Goal: Information Seeking & Learning: Learn about a topic

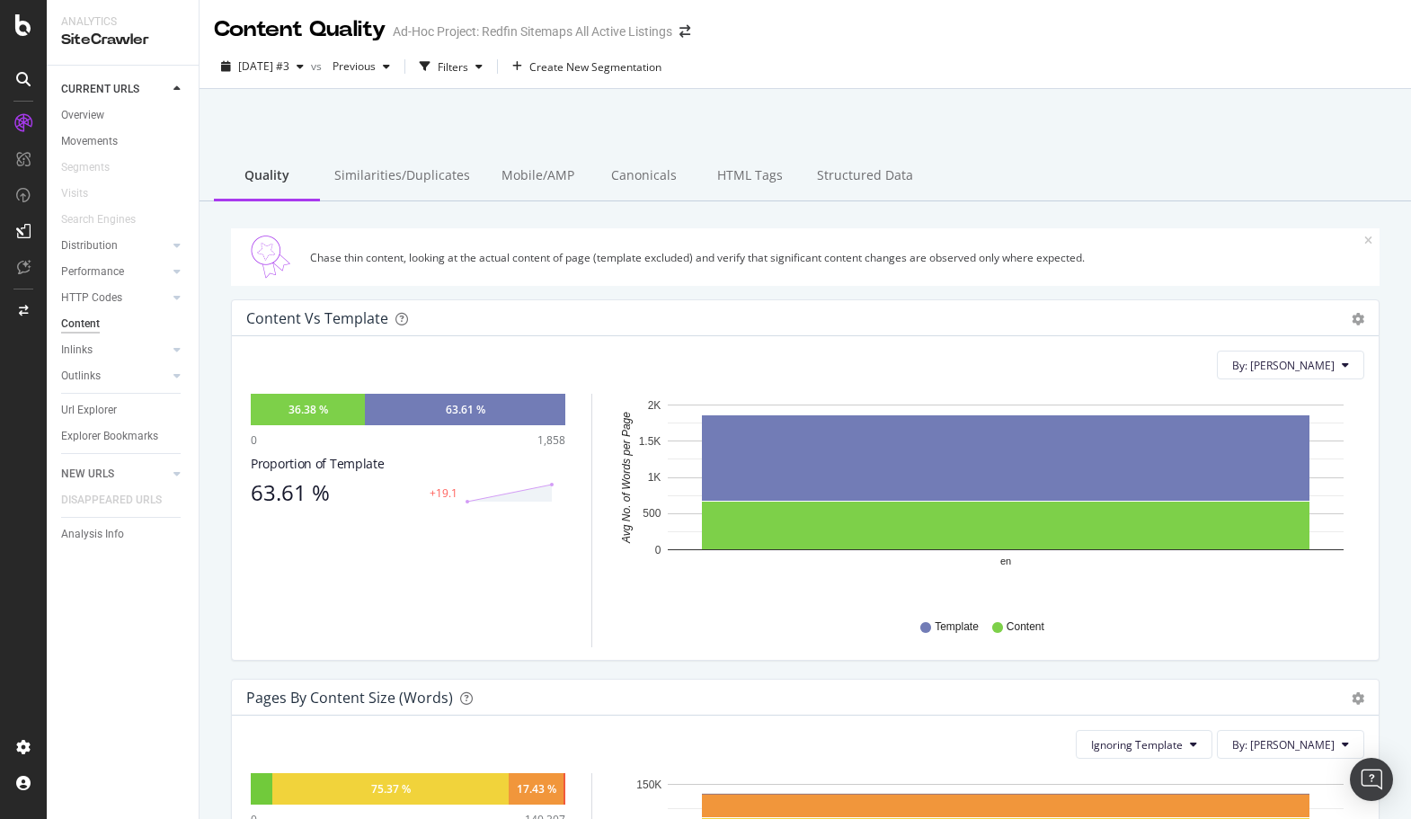
scroll to position [376, 0]
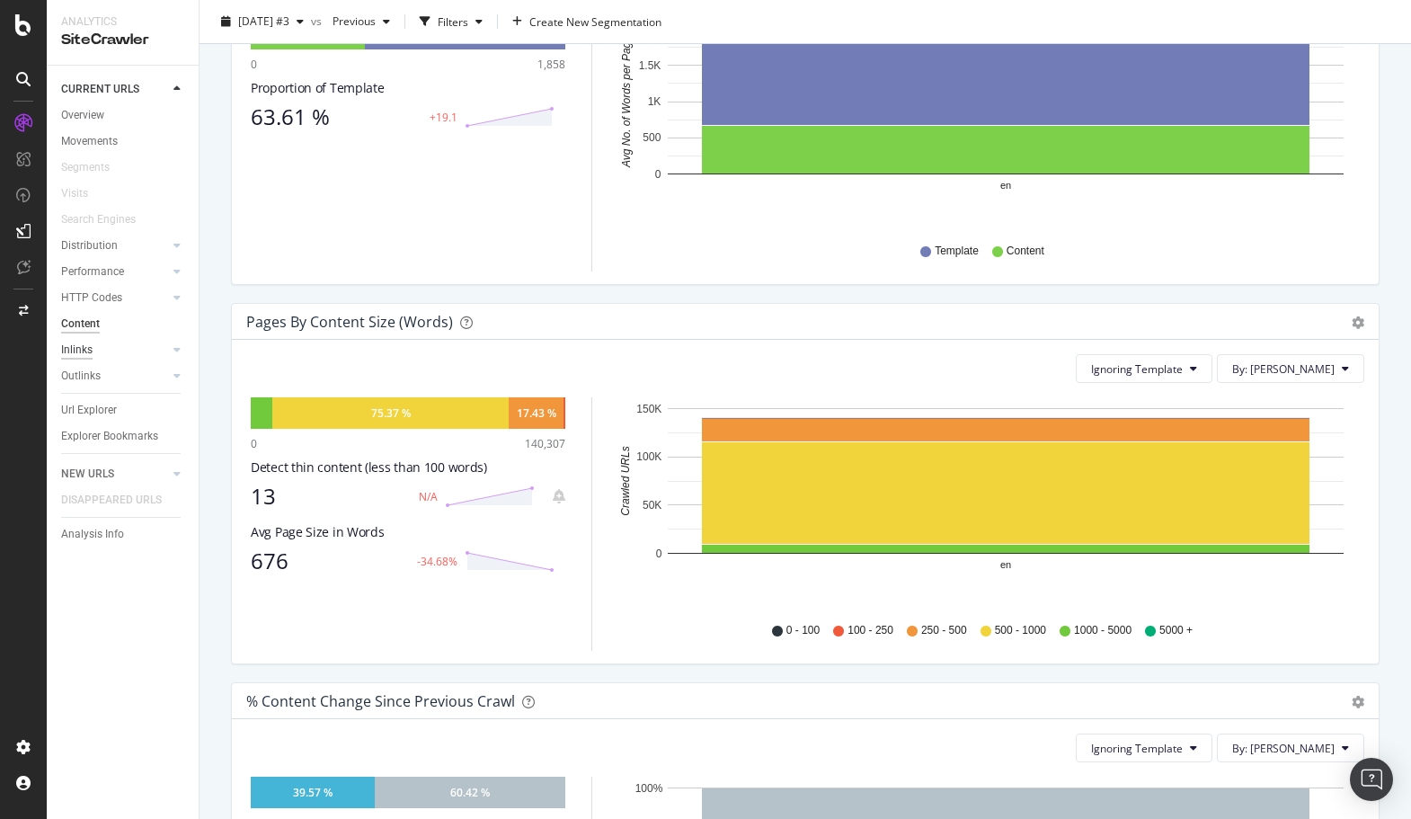
click at [81, 348] on div "Inlinks" at bounding box center [76, 350] width 31 height 19
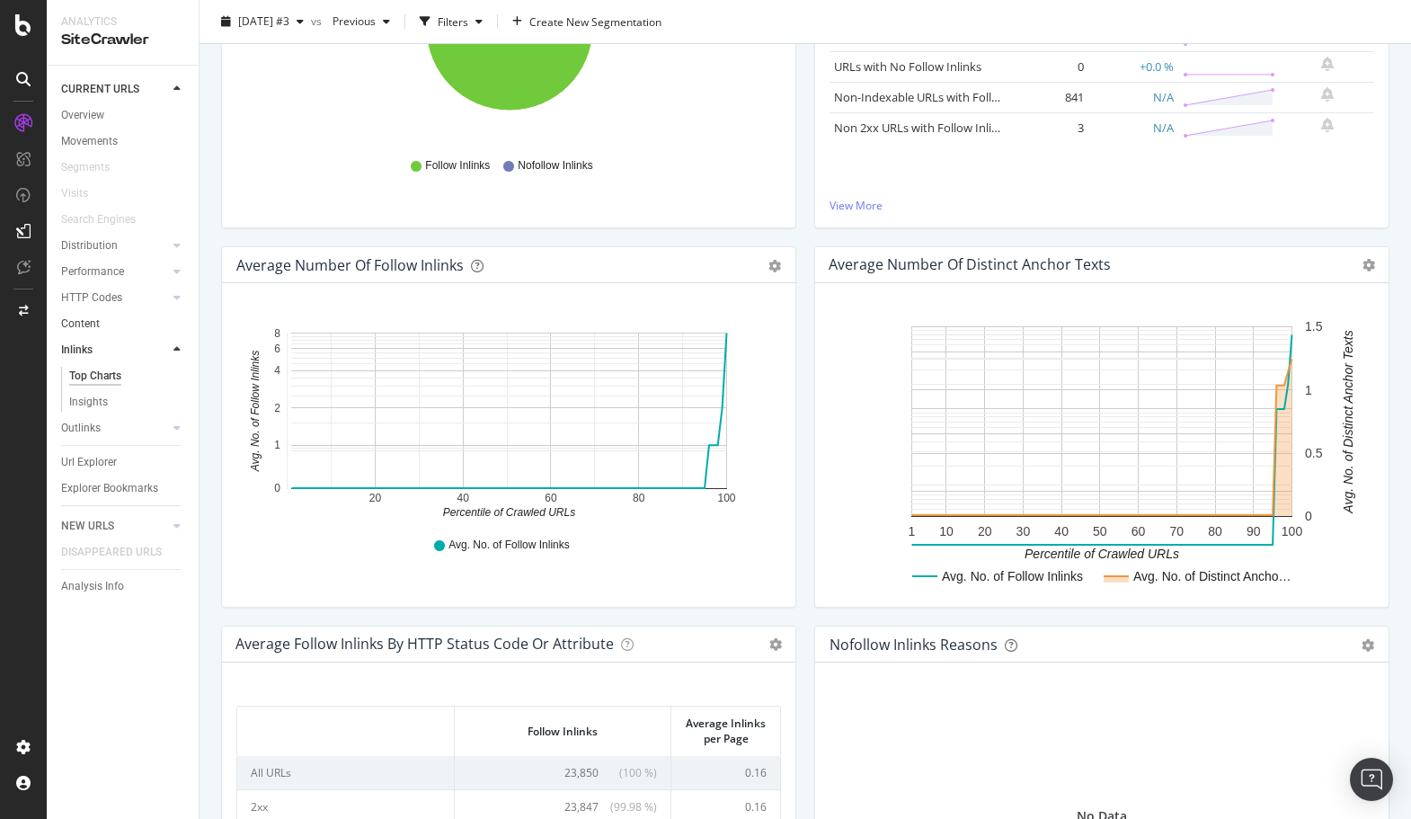
click at [102, 328] on link "Content" at bounding box center [123, 324] width 125 height 19
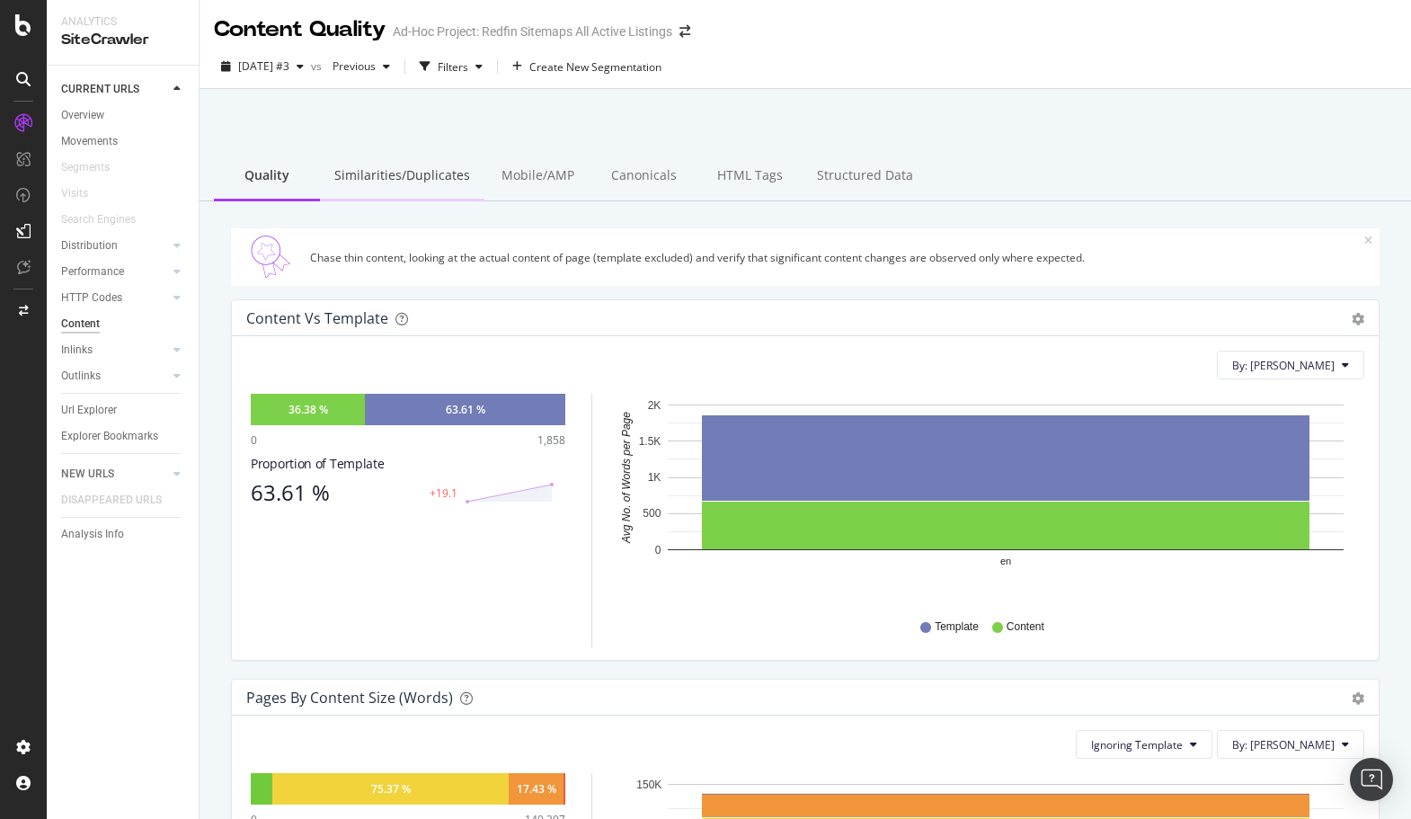
click at [399, 175] on div "Similarities/Duplicates" at bounding box center [402, 176] width 164 height 49
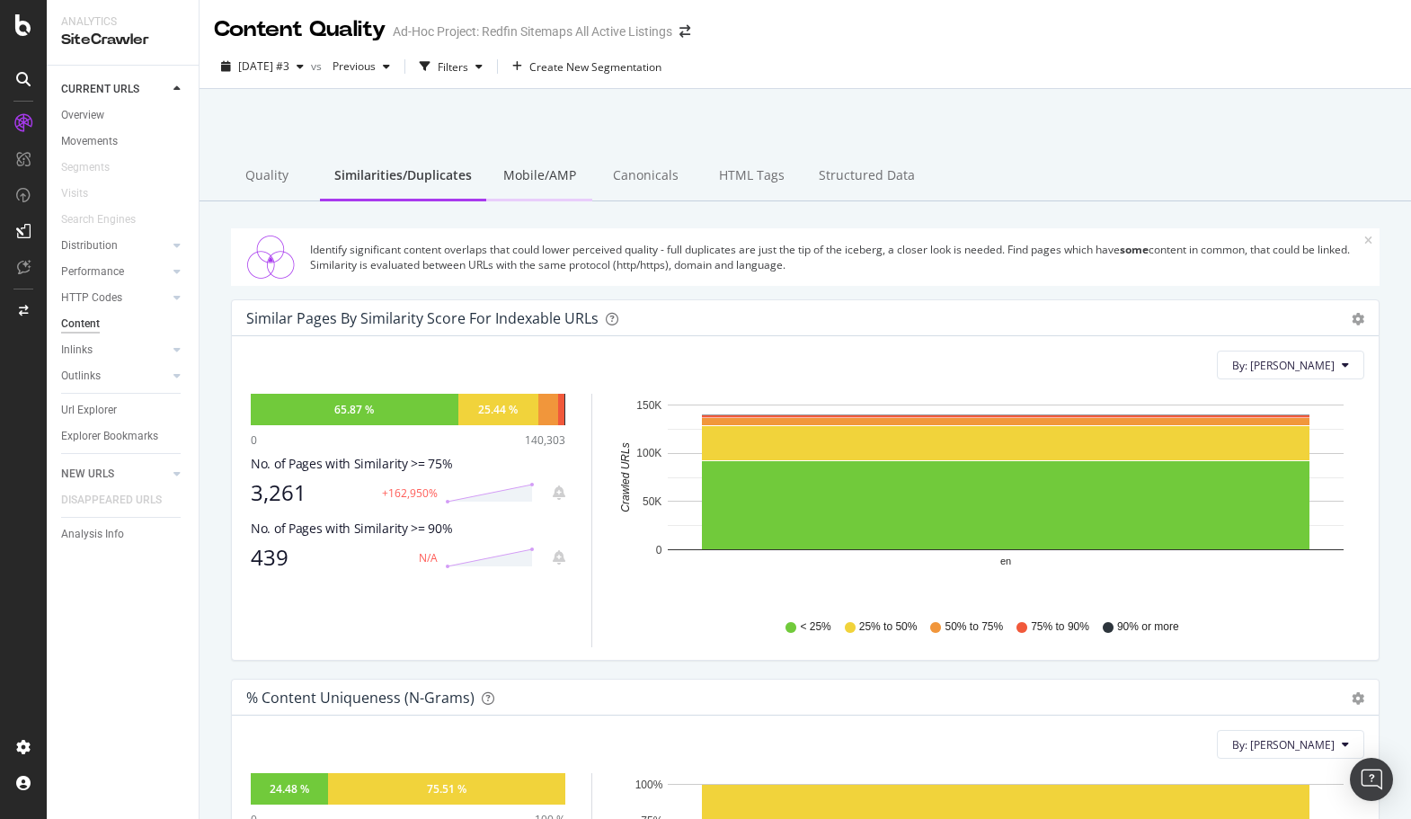
click at [551, 181] on div "Mobile/AMP" at bounding box center [539, 176] width 106 height 49
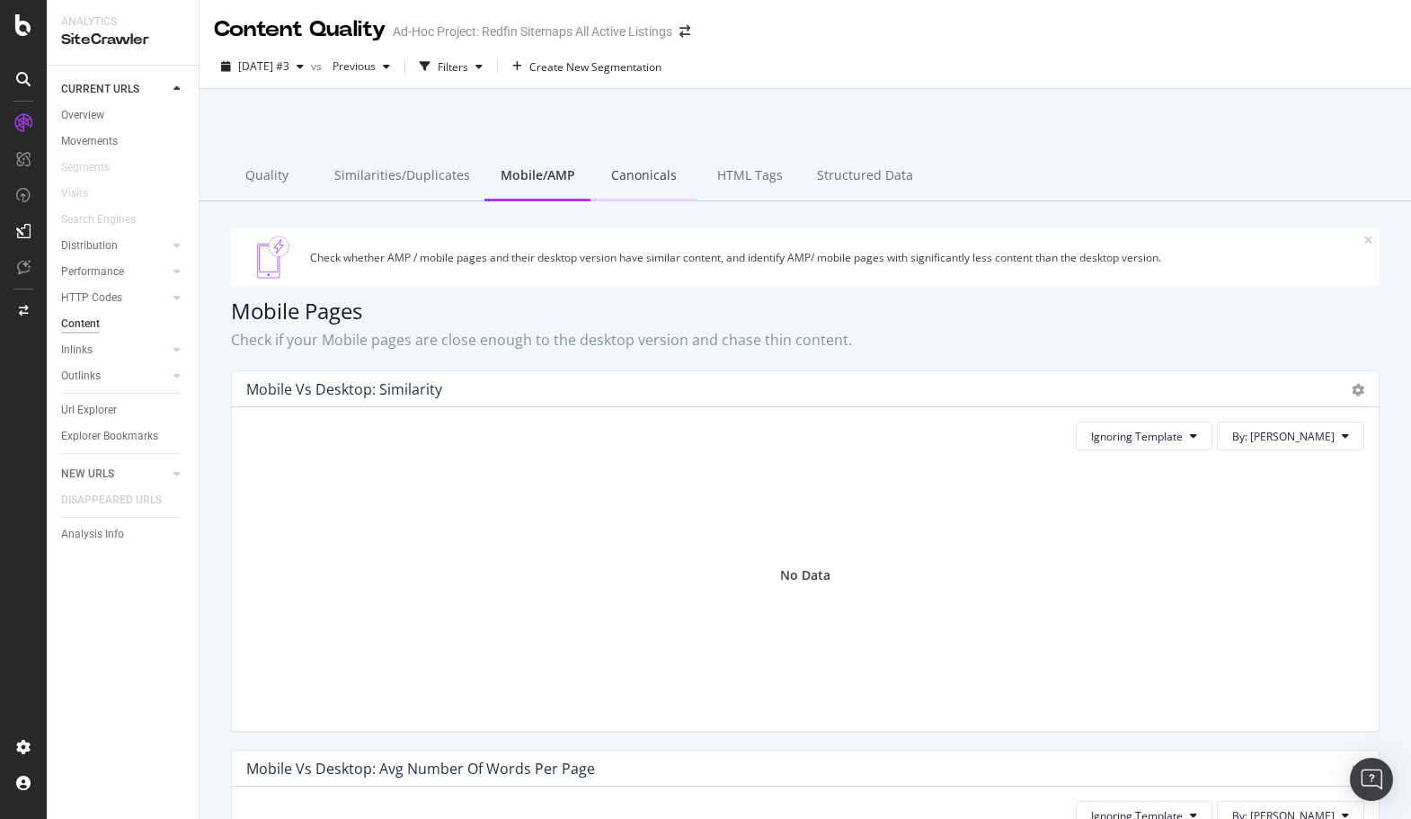
click at [629, 184] on div "Canonicals" at bounding box center [643, 176] width 106 height 49
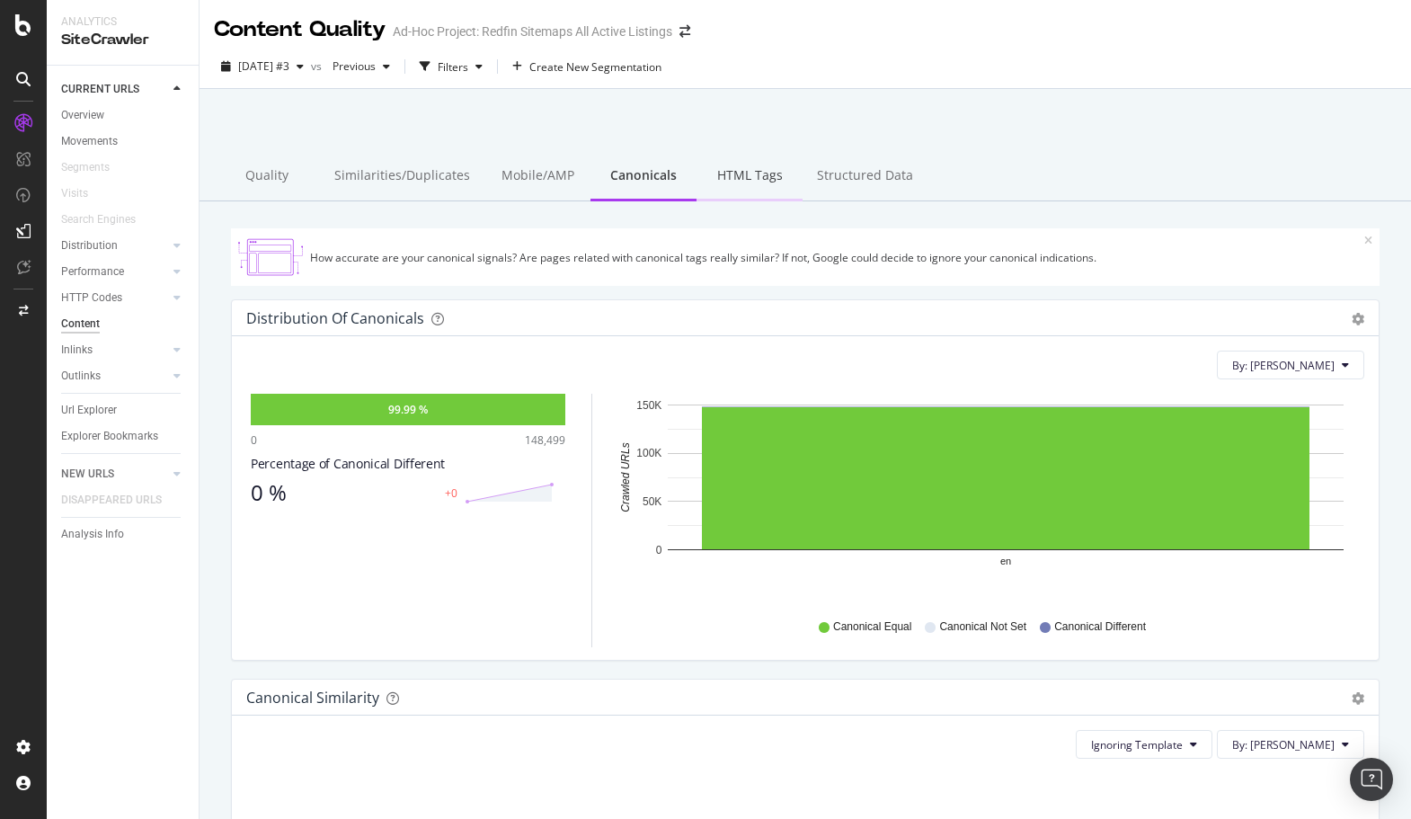
click at [733, 171] on div "HTML Tags" at bounding box center [749, 176] width 106 height 49
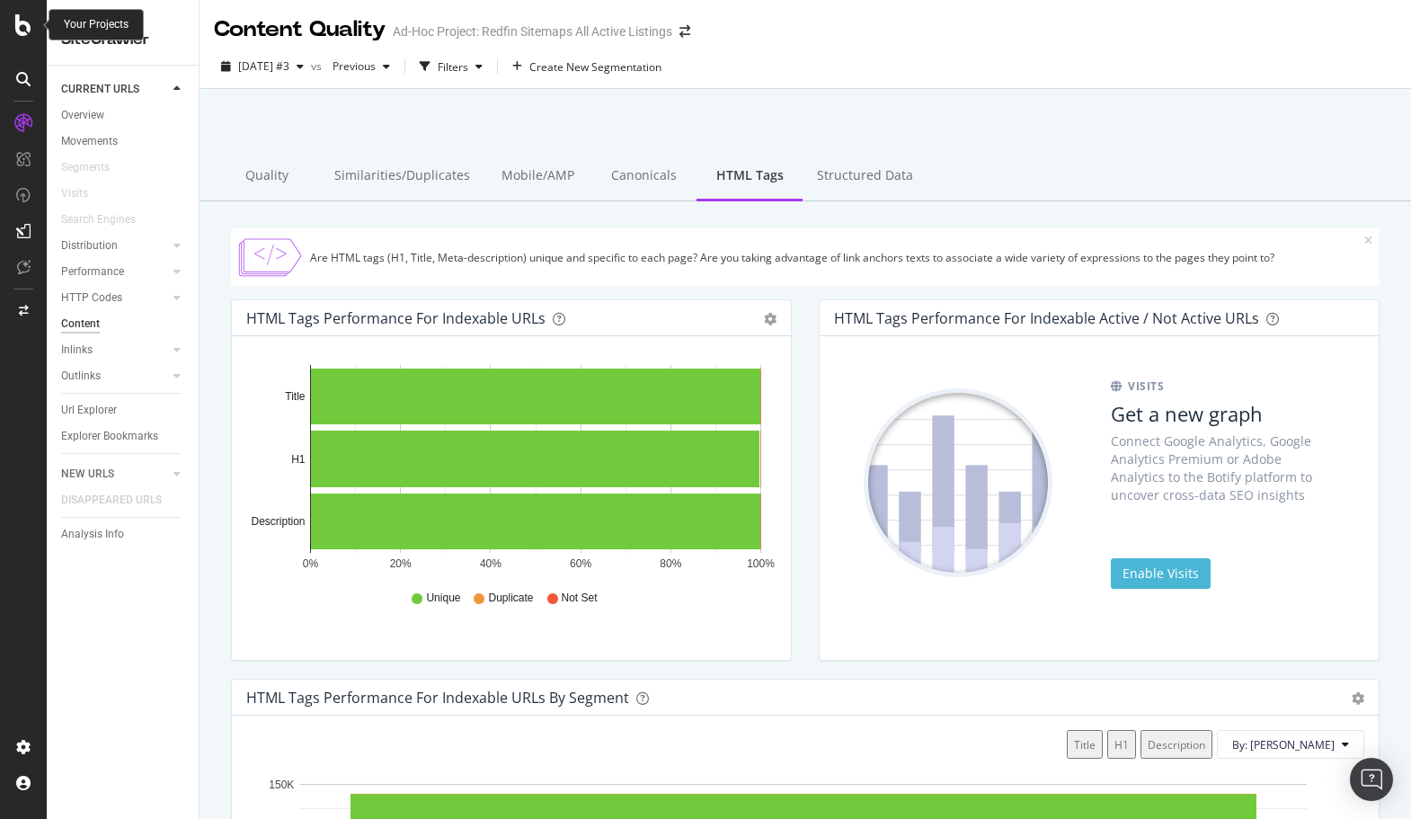
click at [30, 24] on icon at bounding box center [23, 25] width 16 height 22
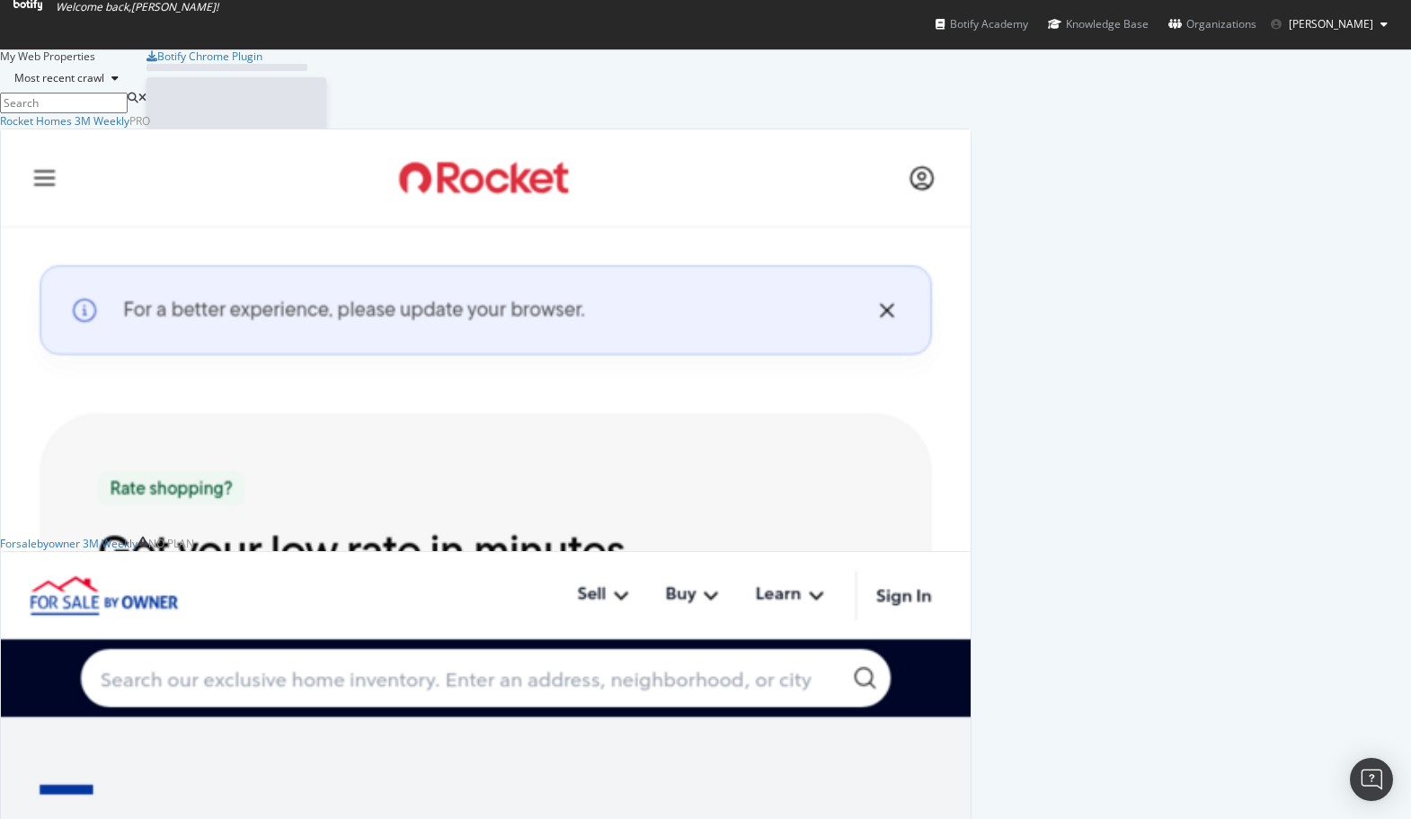
scroll to position [812, 971]
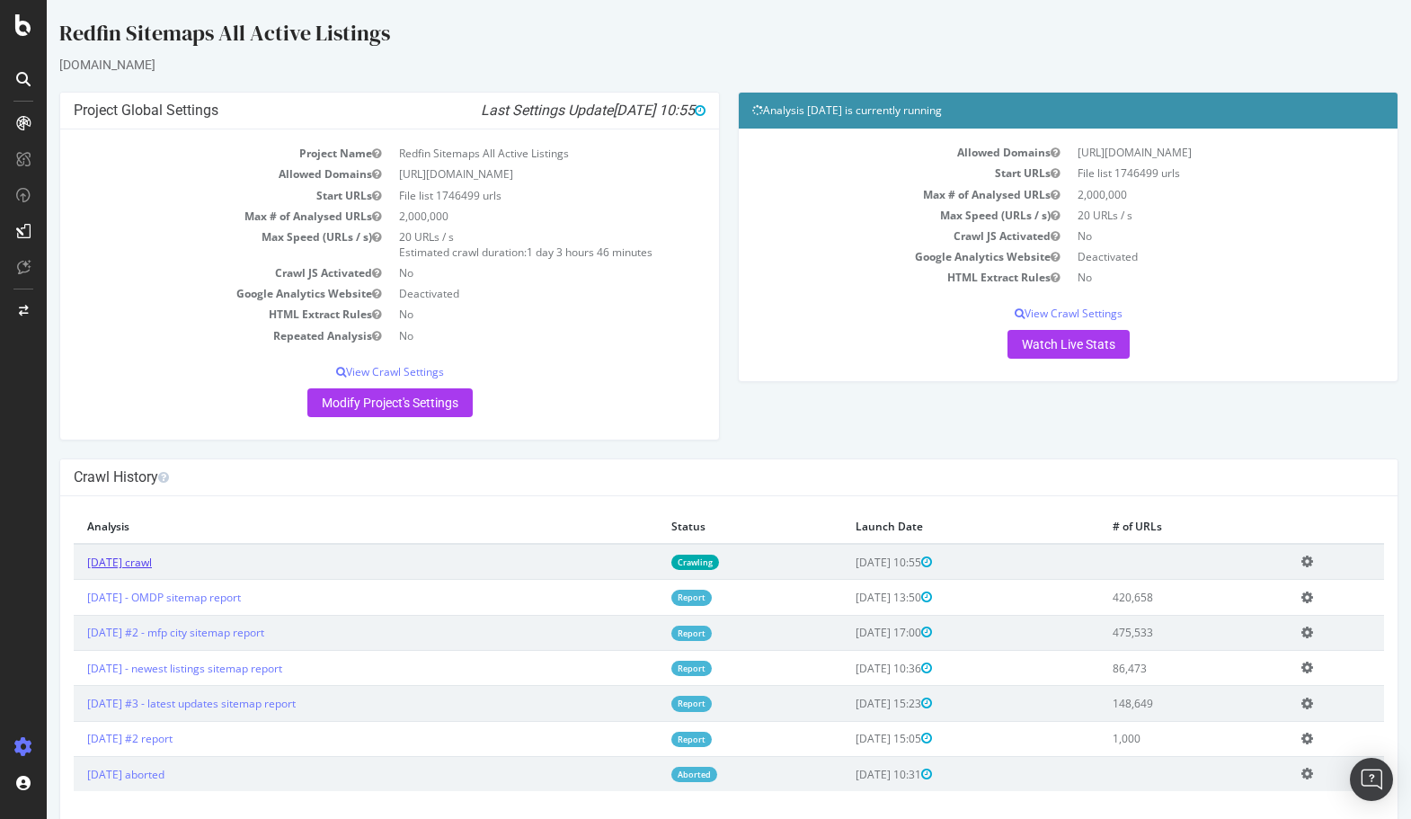
click at [152, 563] on link "[DATE] crawl" at bounding box center [119, 561] width 65 height 15
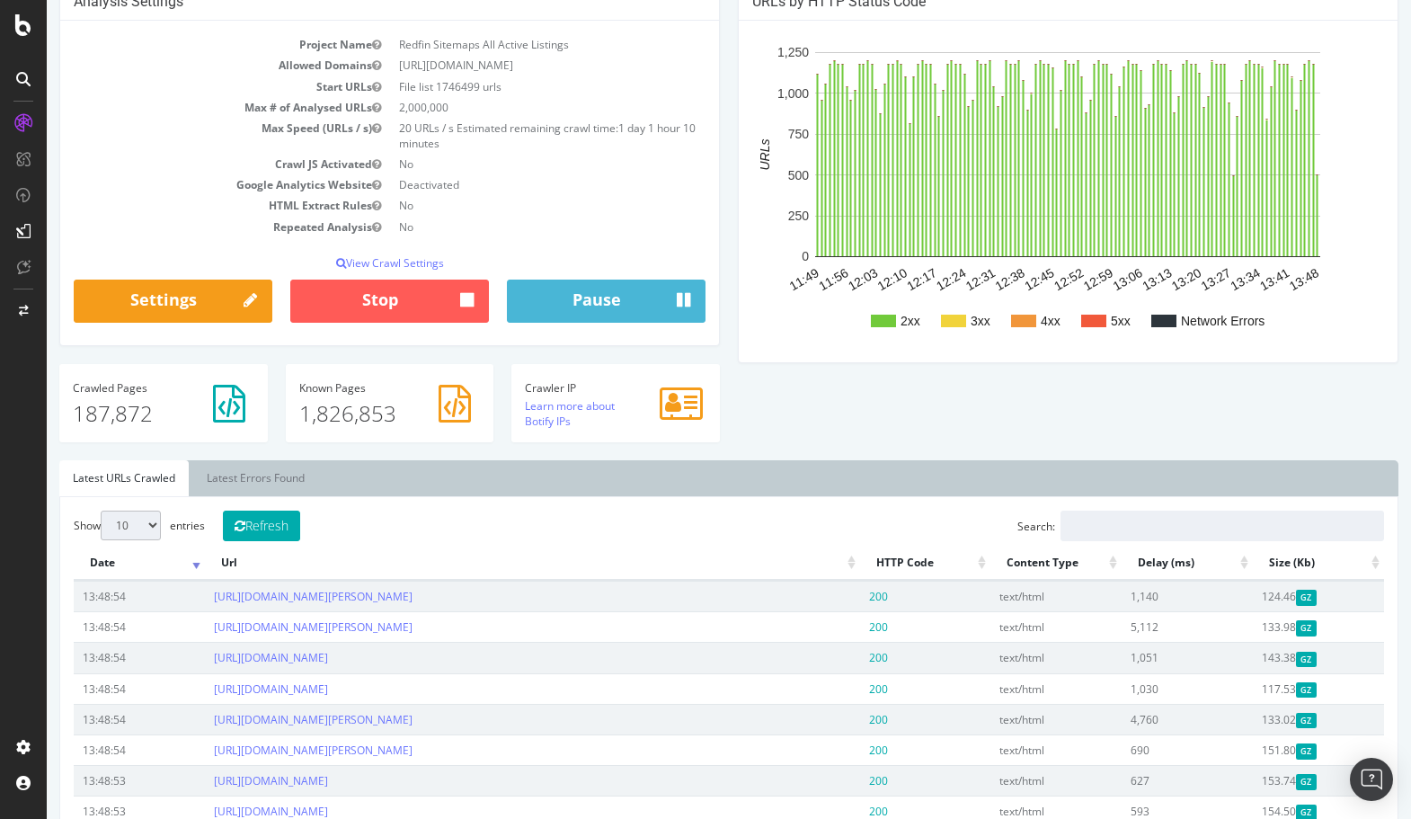
scroll to position [178, 0]
click at [262, 460] on link "Latest Errors Found" at bounding box center [255, 477] width 125 height 36
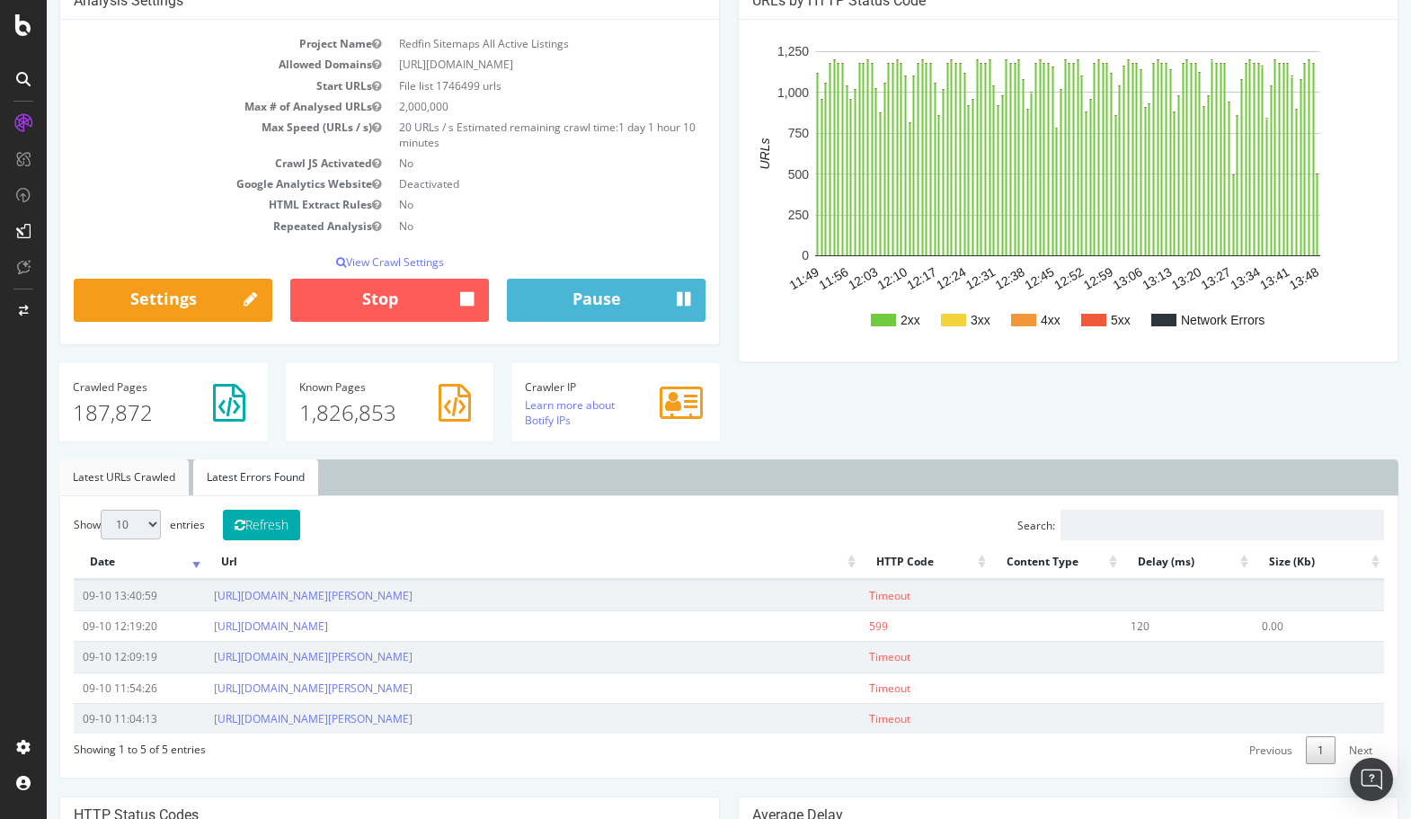
click at [136, 474] on link "Latest URLs Crawled" at bounding box center [123, 477] width 129 height 36
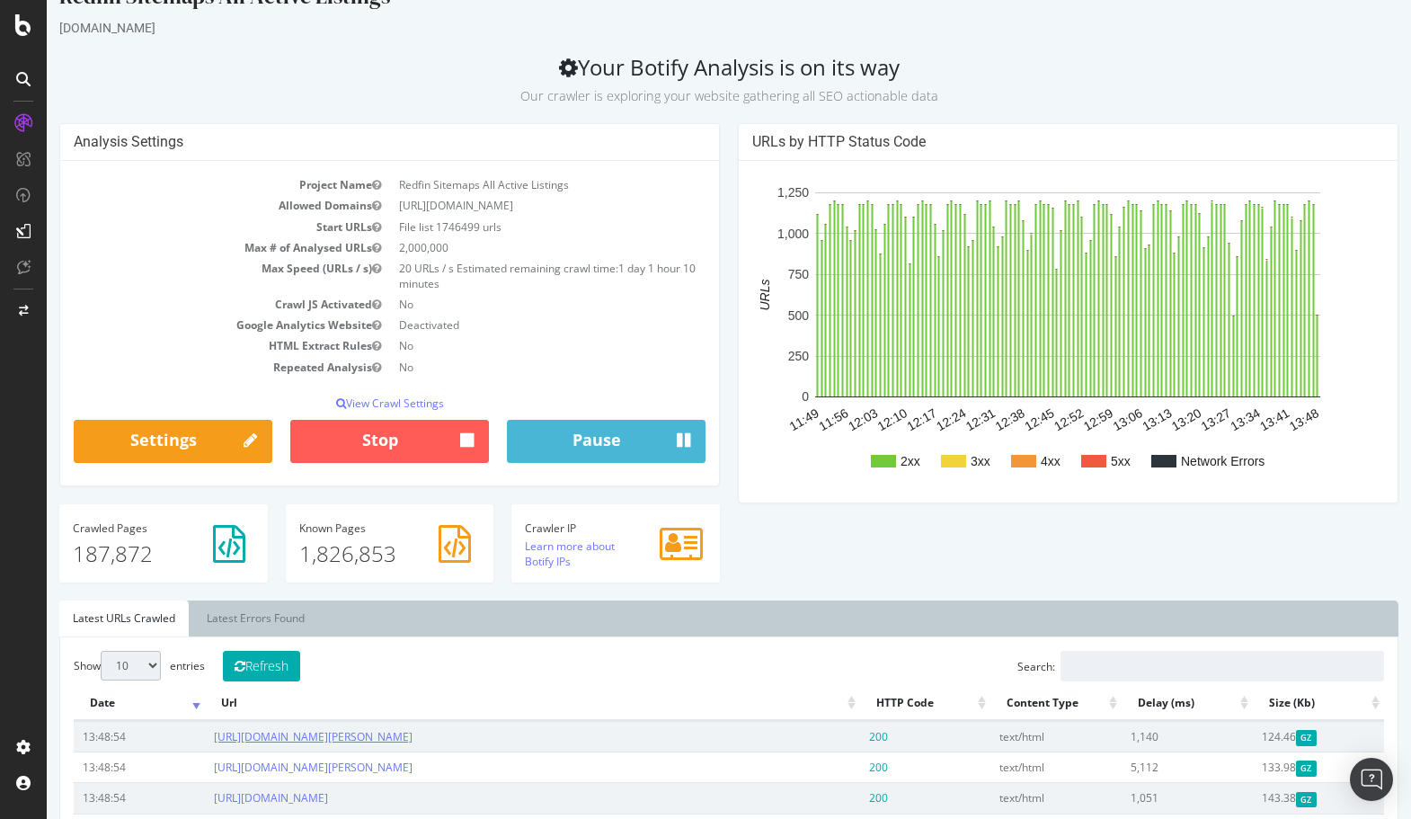
scroll to position [0, 0]
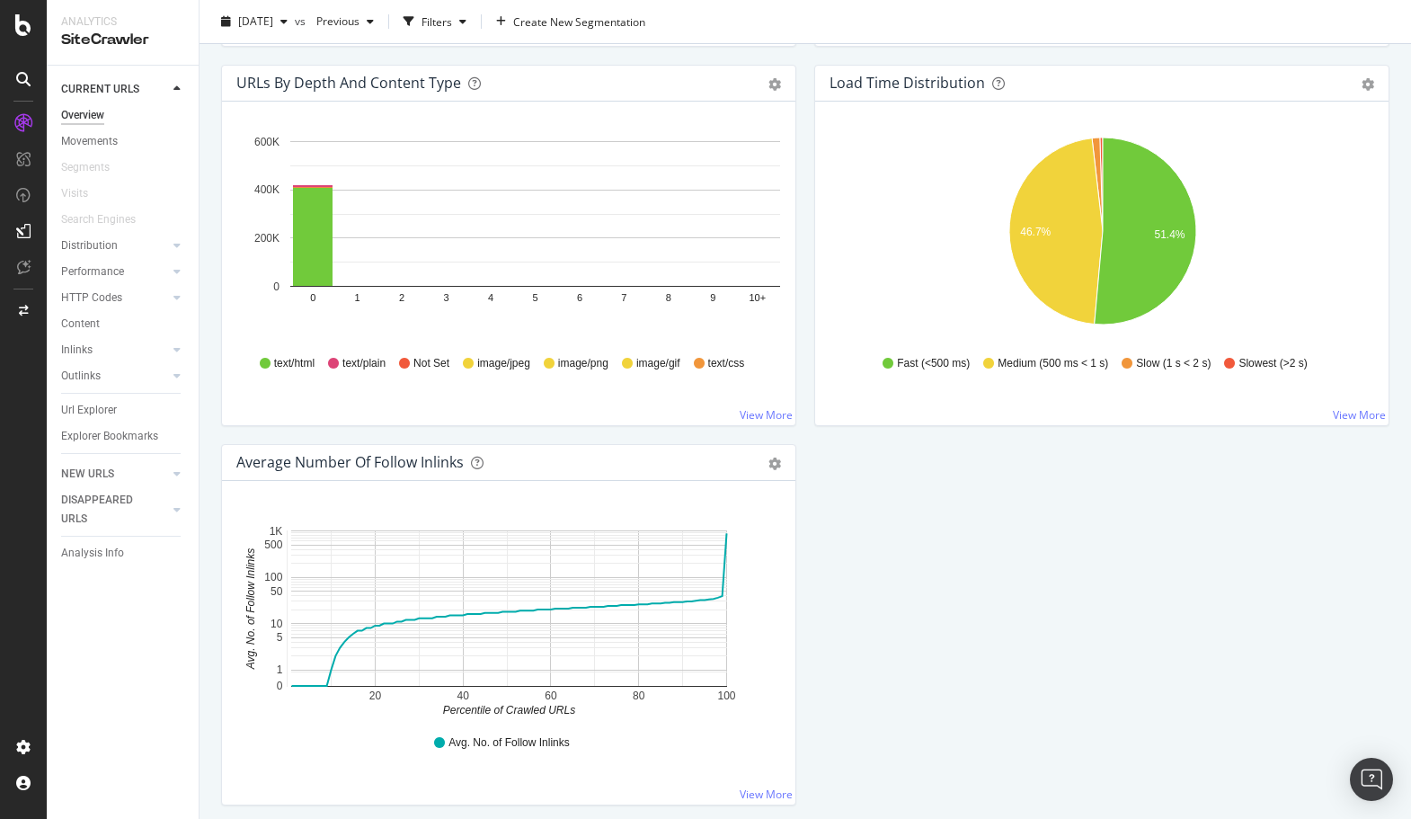
scroll to position [1342, 0]
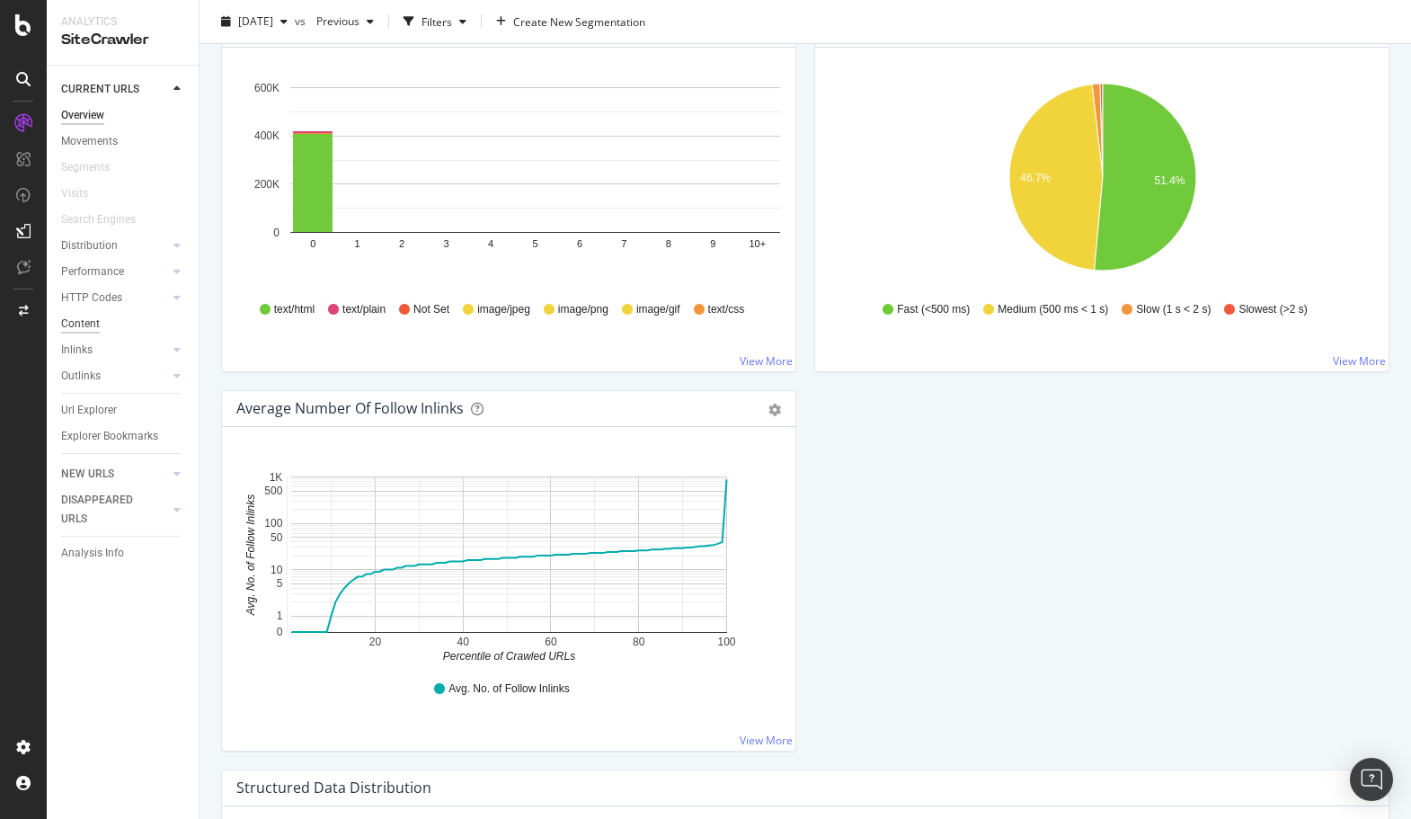
click at [80, 316] on div "Content" at bounding box center [80, 324] width 39 height 19
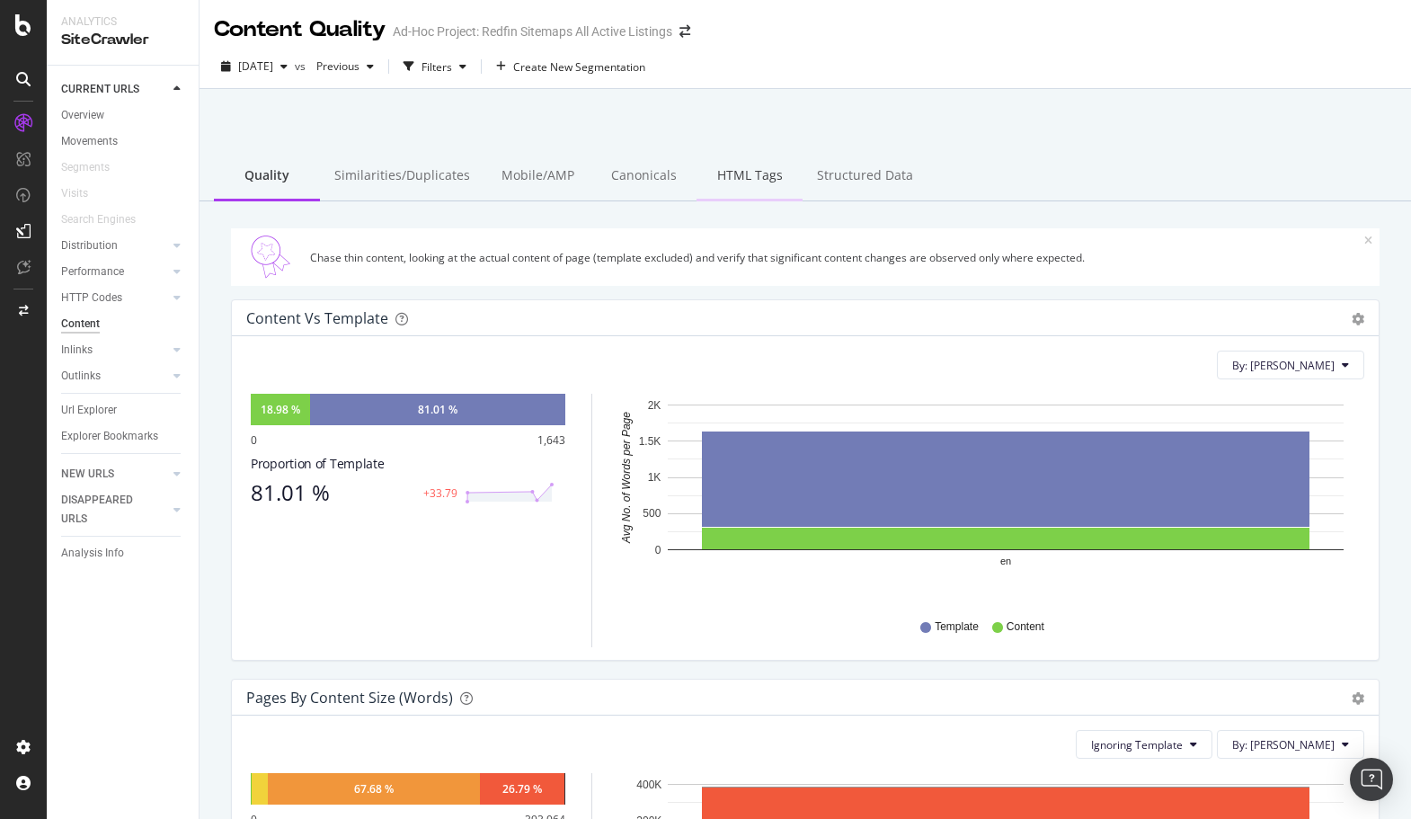
click at [715, 171] on div "HTML Tags" at bounding box center [749, 176] width 106 height 49
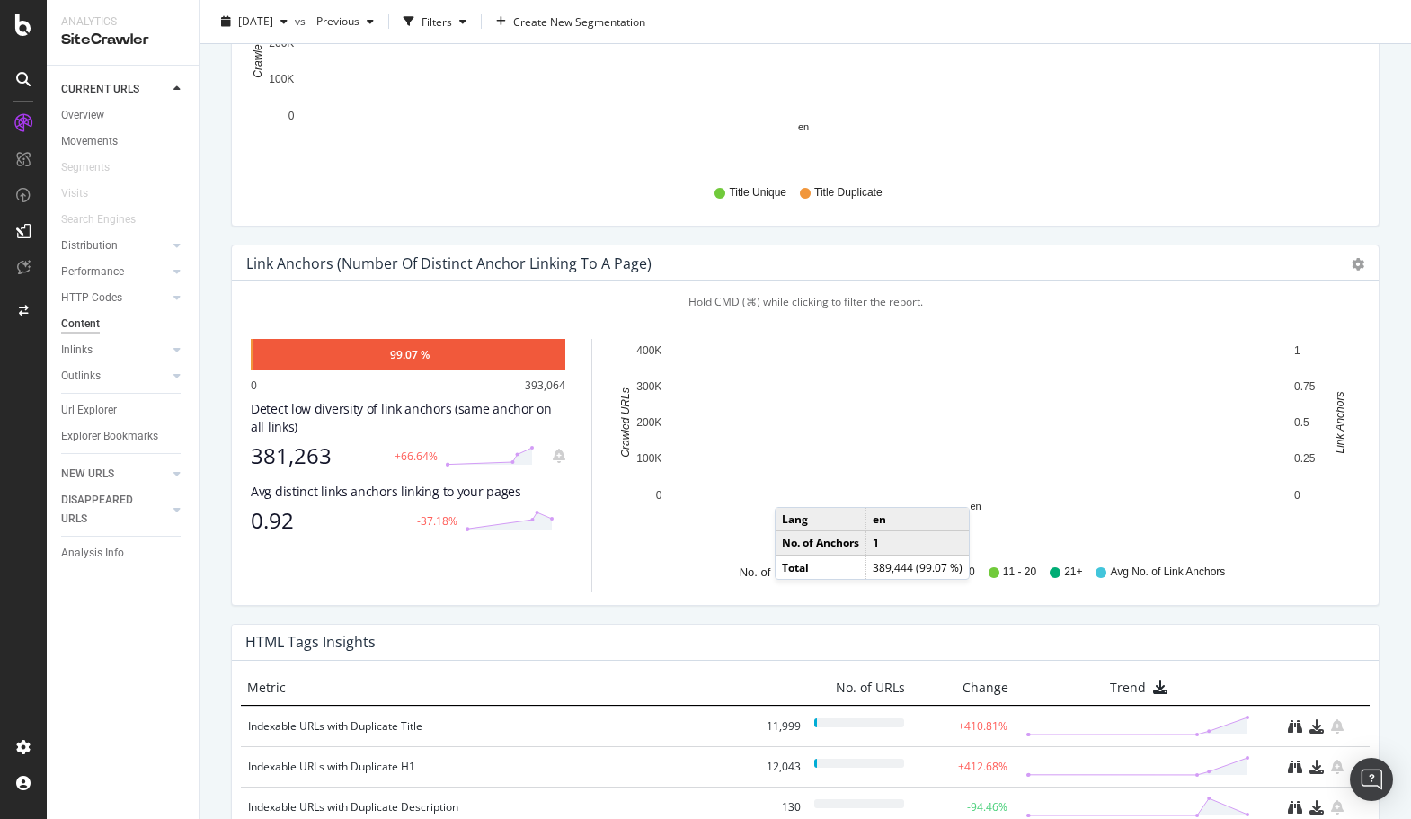
scroll to position [1074, 0]
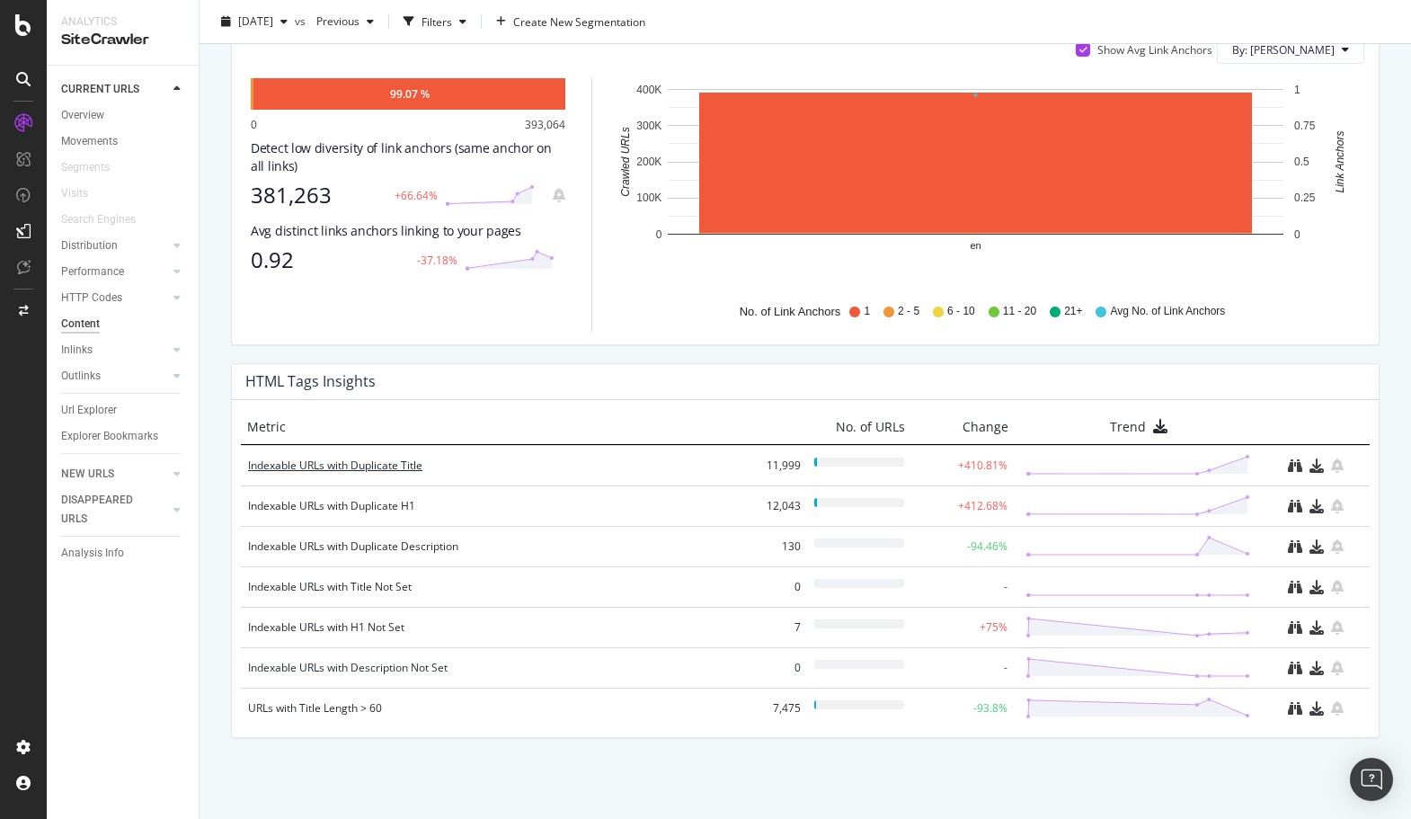
click at [399, 464] on div "Indexable URLs with Duplicate Title" at bounding box center [495, 466] width 494 height 18
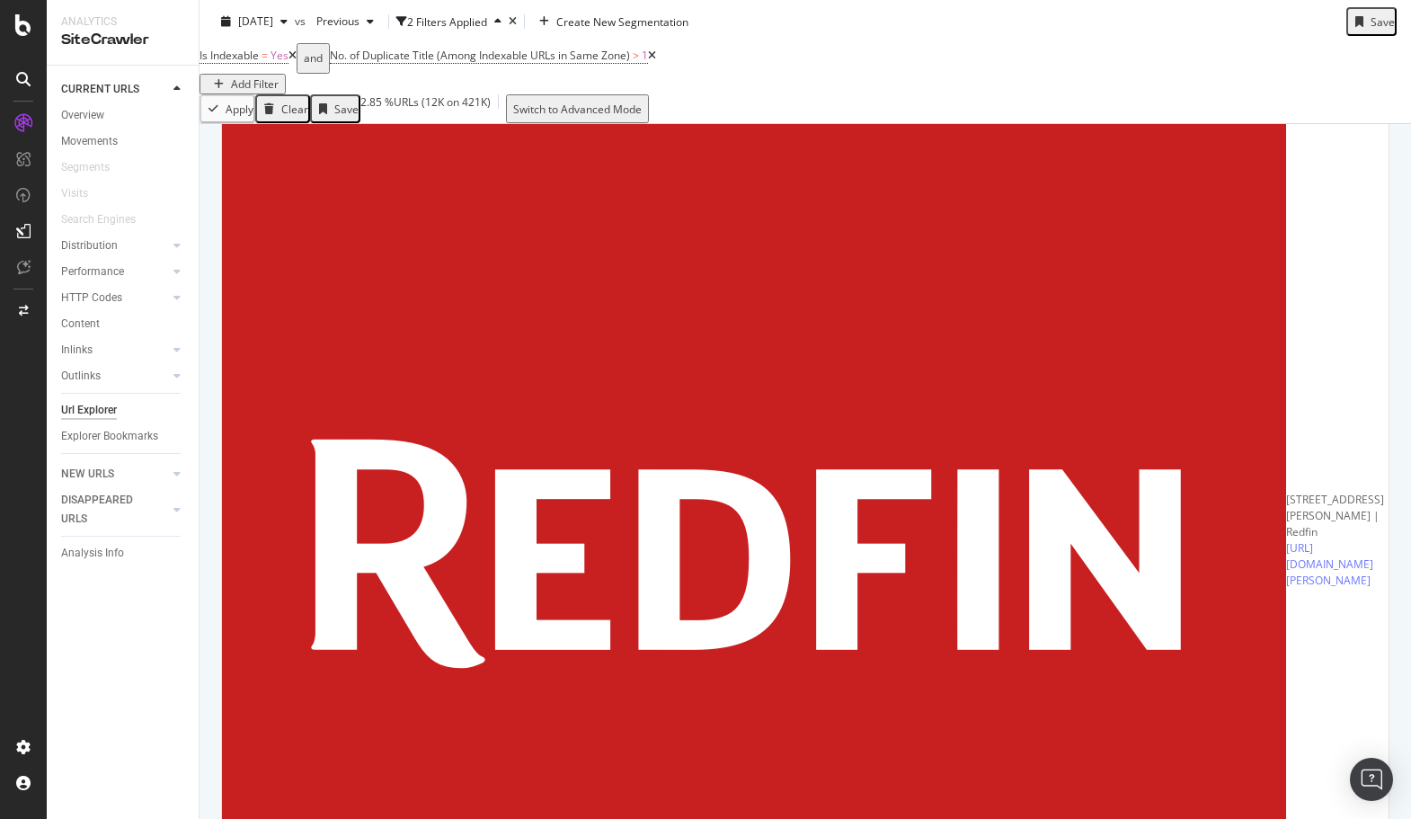
scroll to position [0, 6]
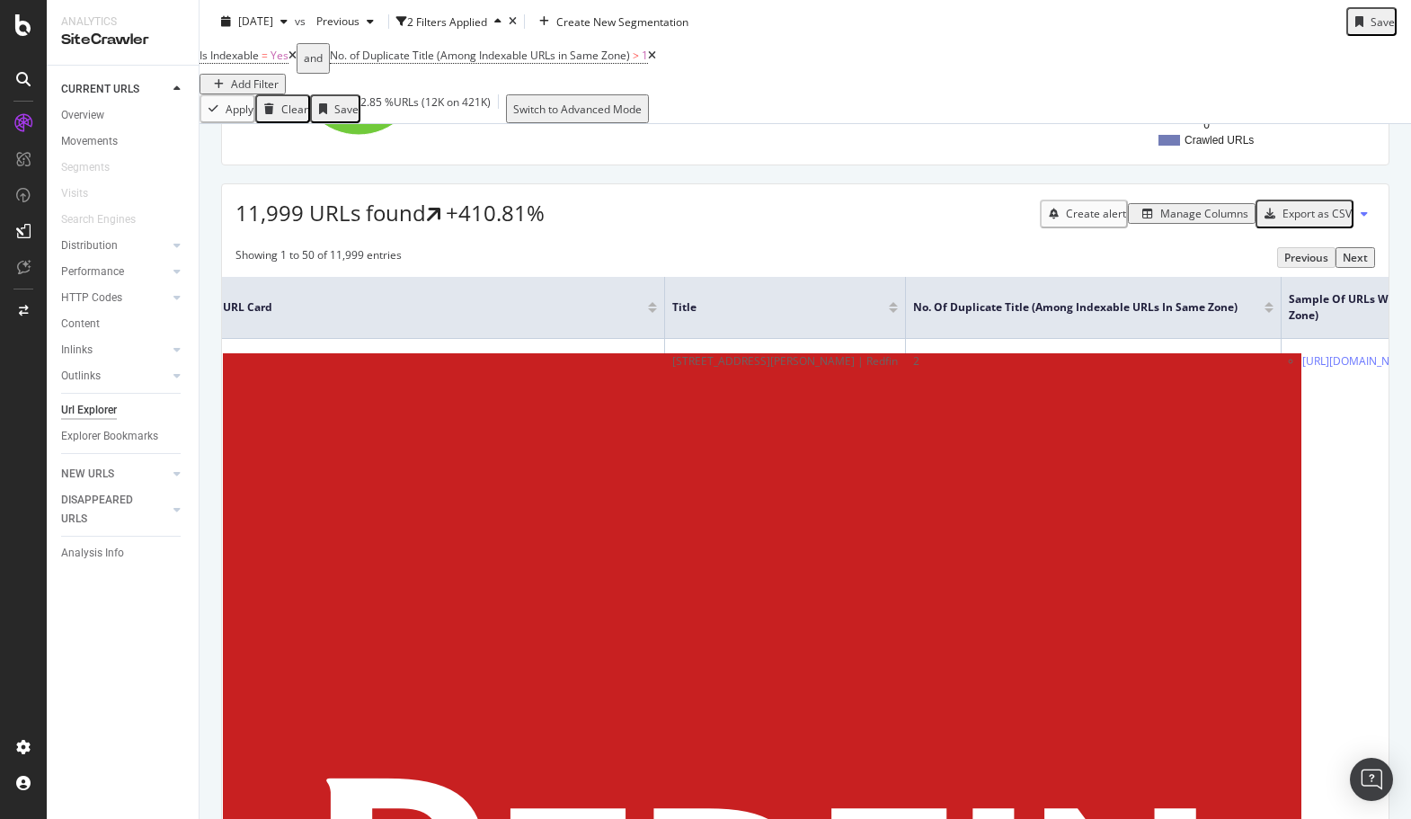
scroll to position [249, 0]
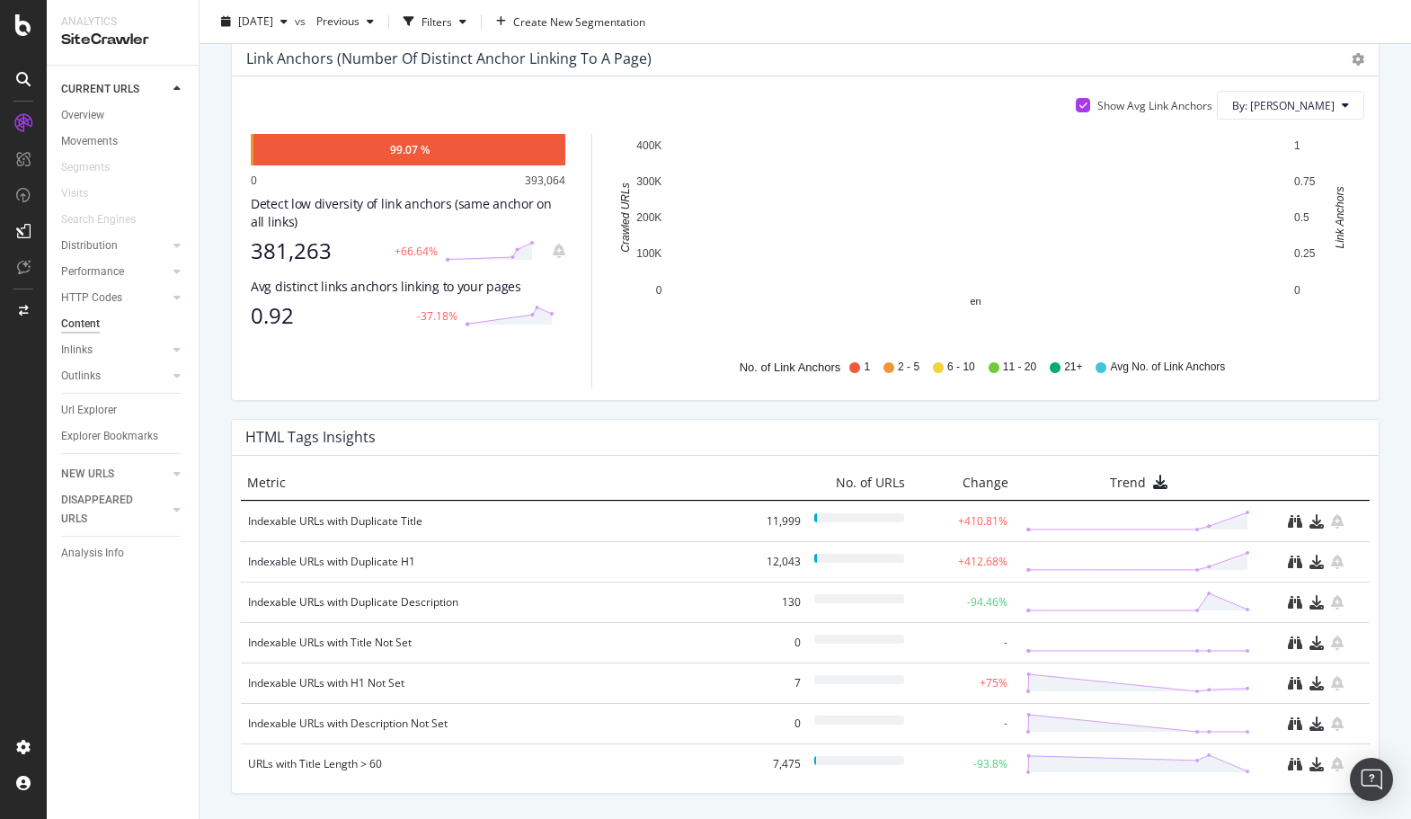
scroll to position [1074, 0]
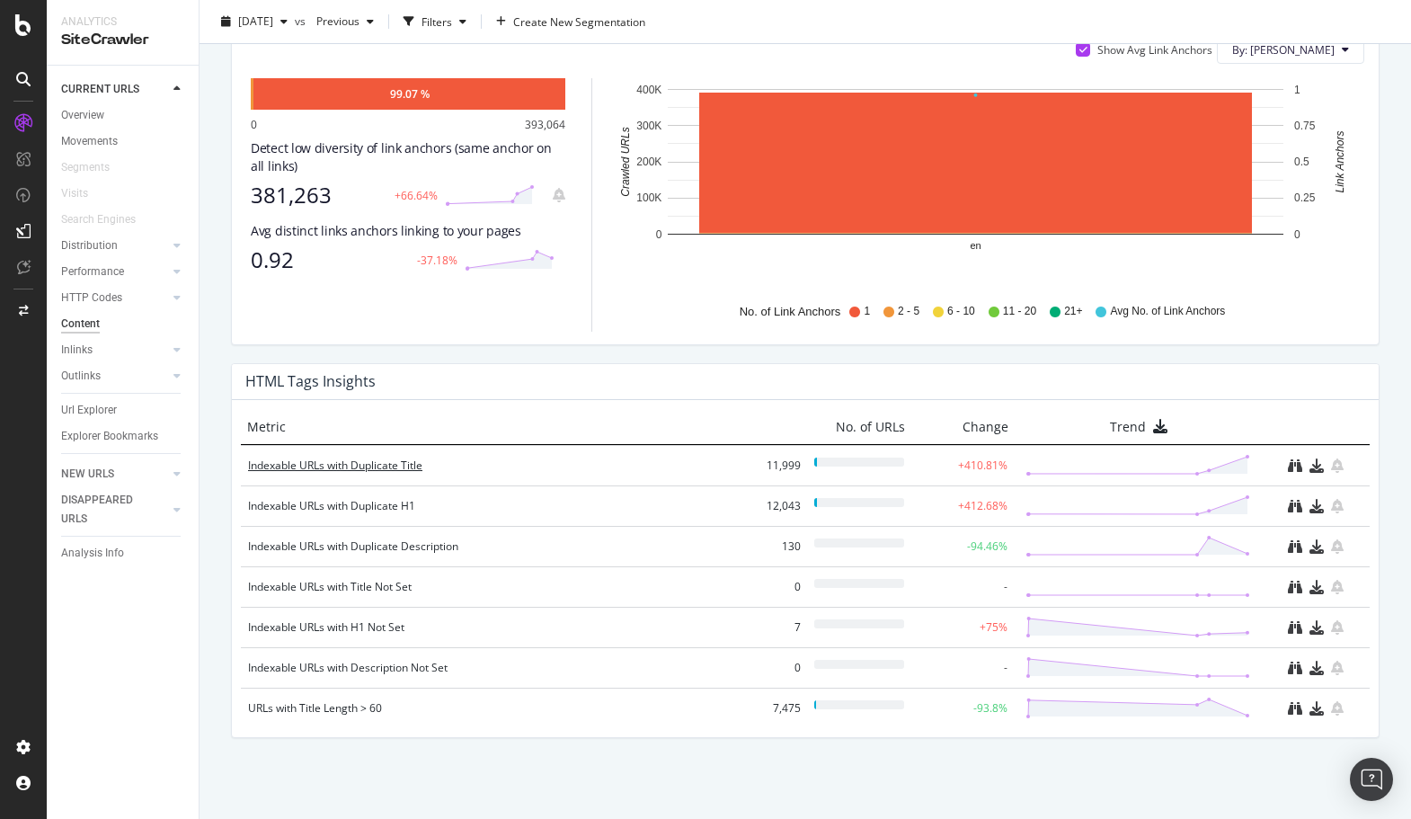
click at [394, 464] on div "Indexable URLs with Duplicate Title" at bounding box center [495, 466] width 494 height 18
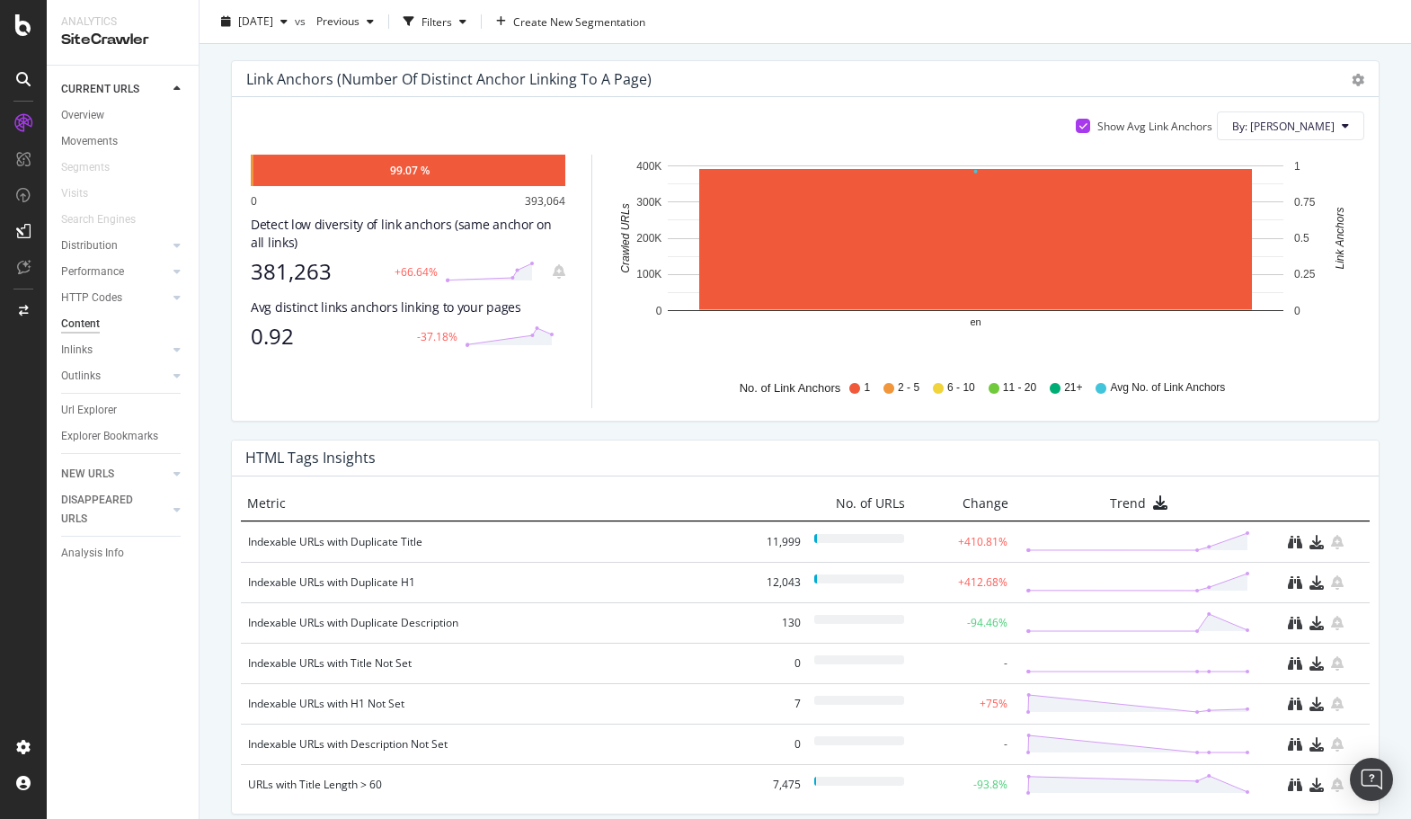
scroll to position [1074, 0]
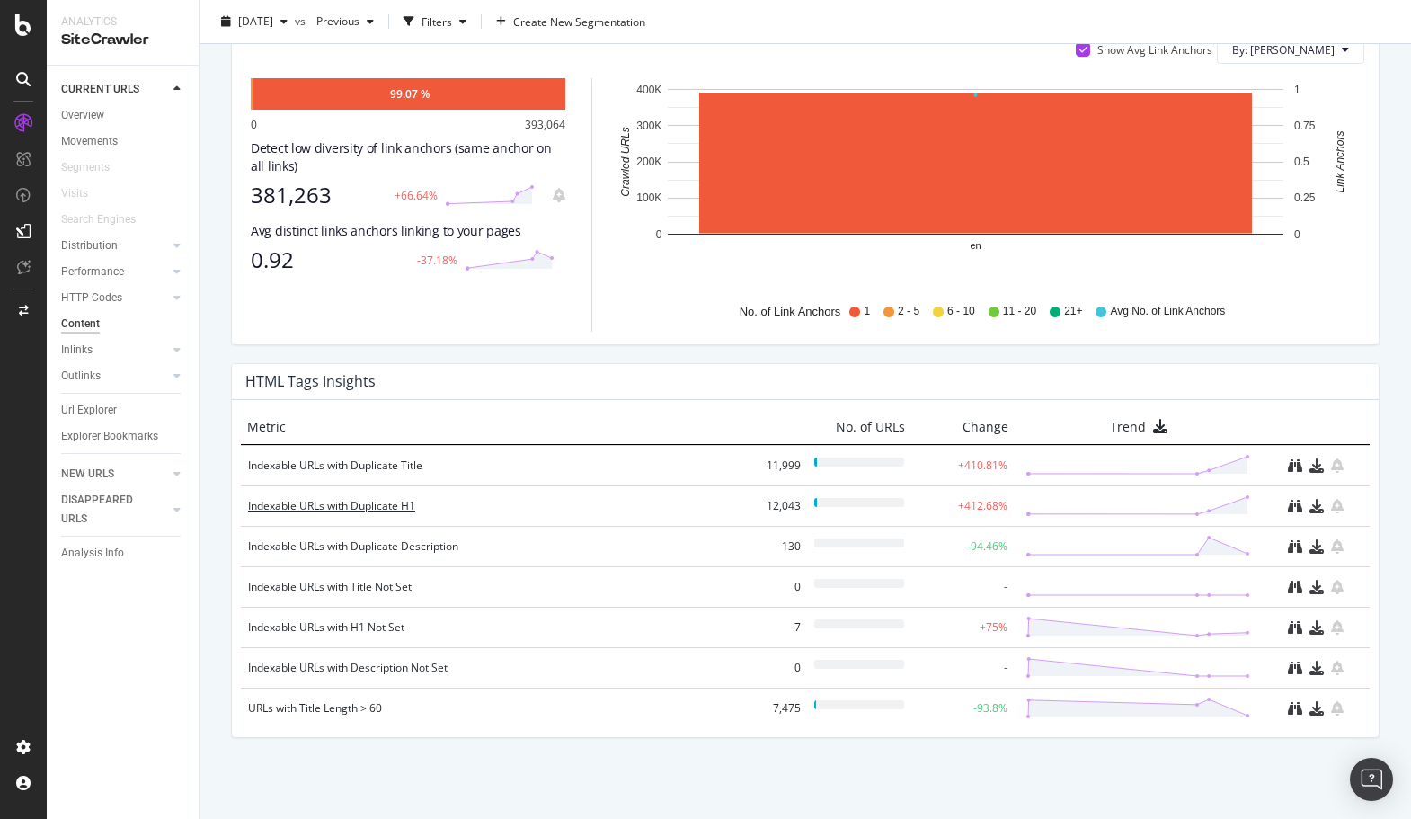
click at [350, 508] on div "Indexable URLs with Duplicate H1" at bounding box center [495, 506] width 494 height 18
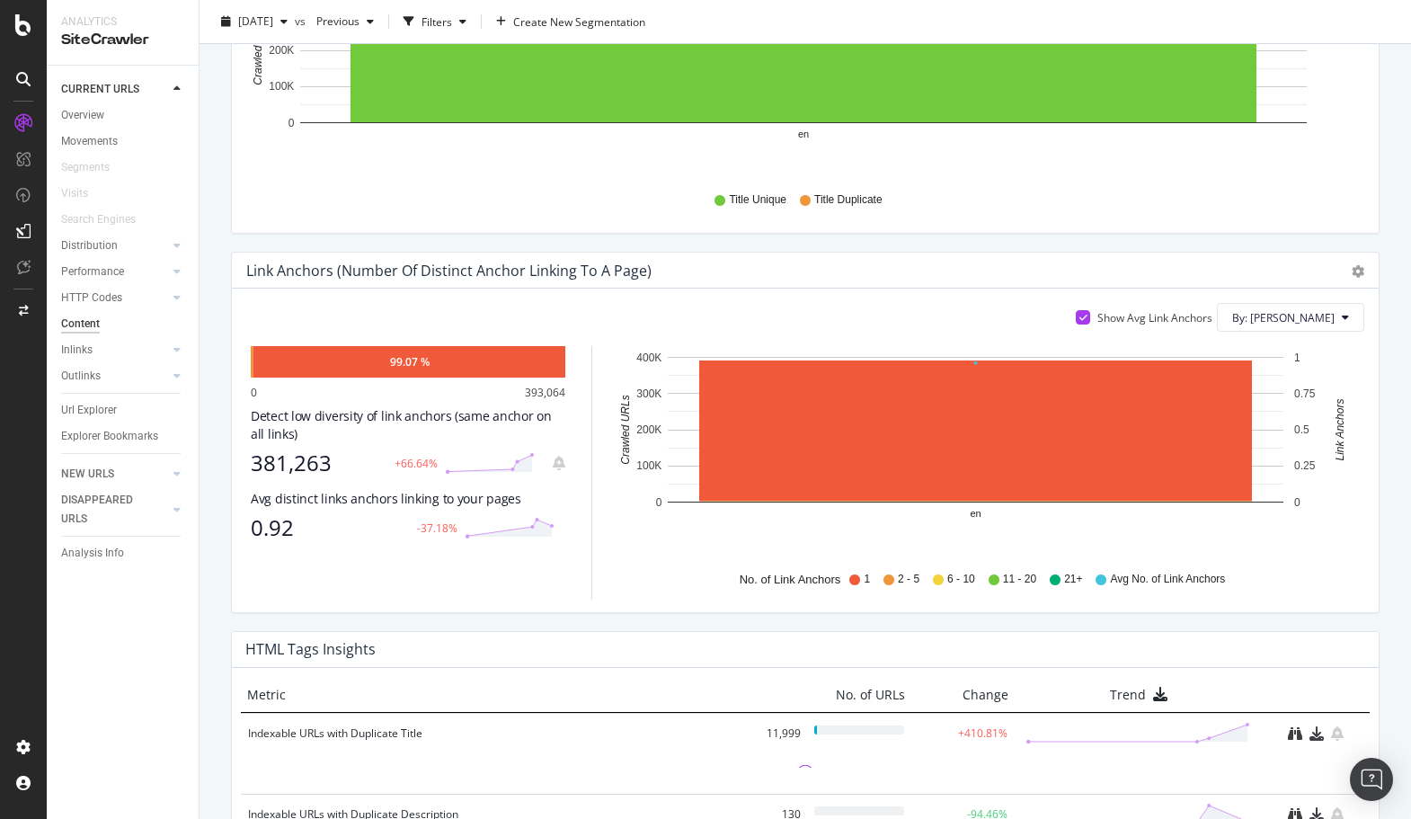
scroll to position [1024, 0]
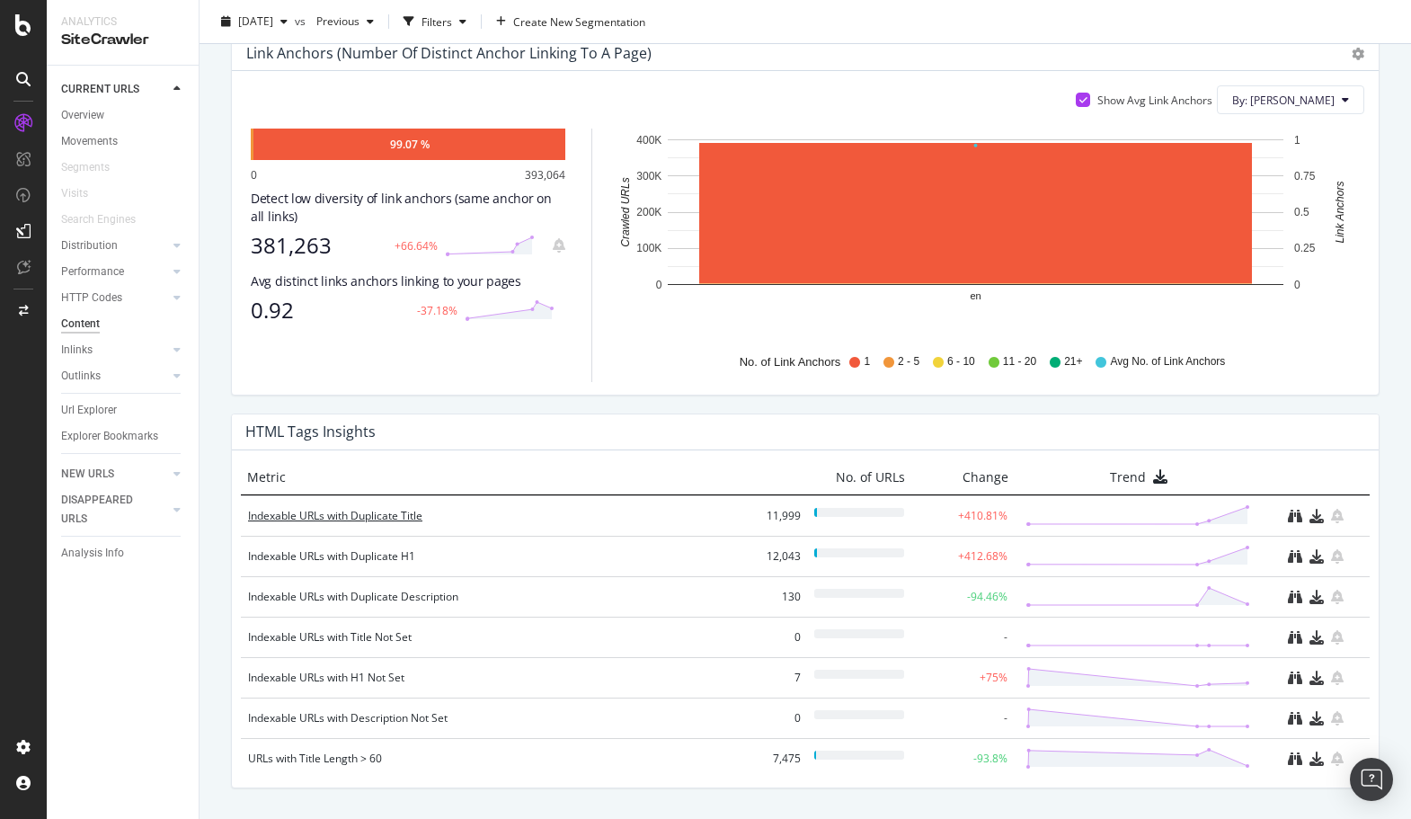
click at [360, 511] on div "Indexable URLs with Duplicate Title" at bounding box center [495, 516] width 494 height 18
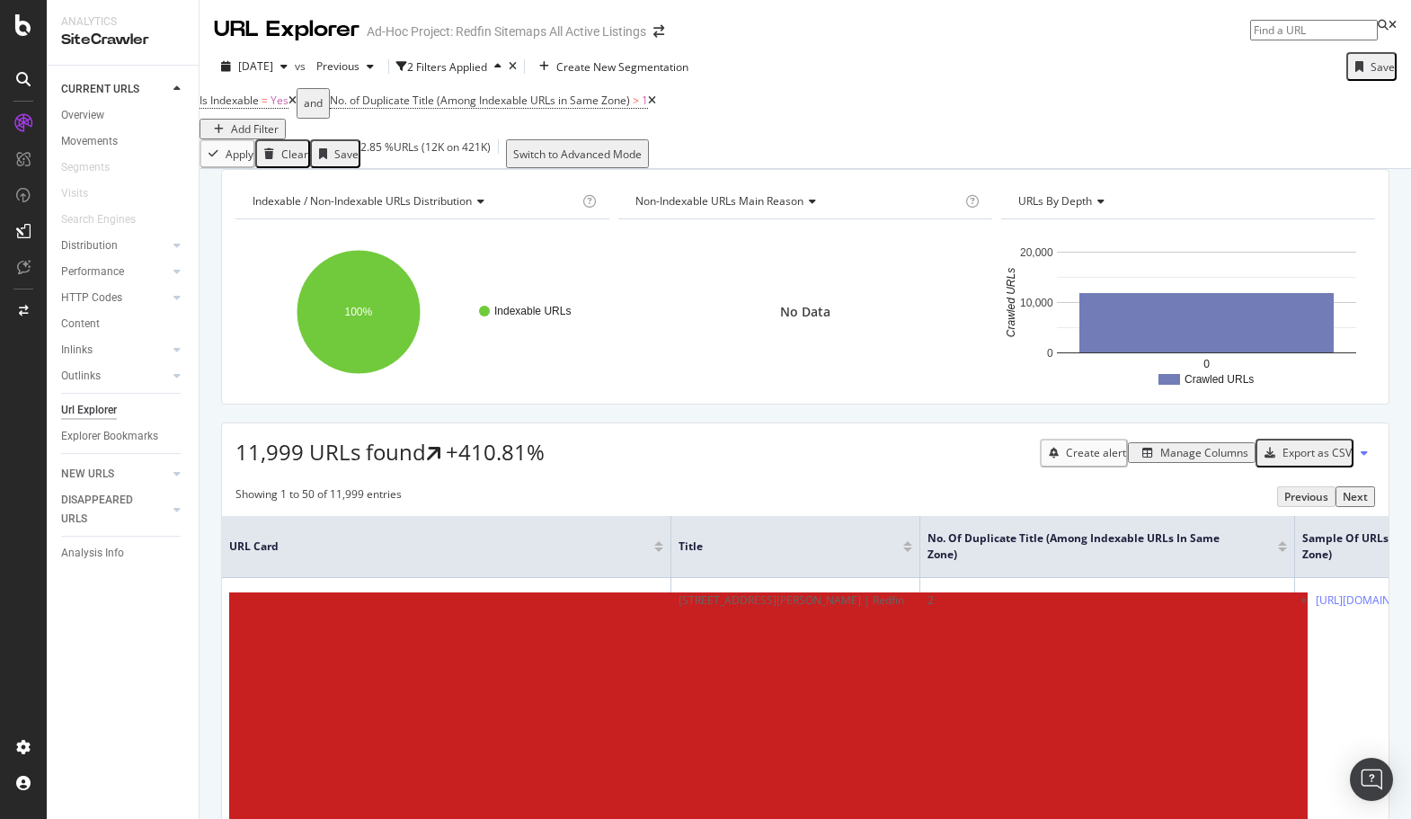
click at [297, 106] on icon at bounding box center [292, 100] width 8 height 11
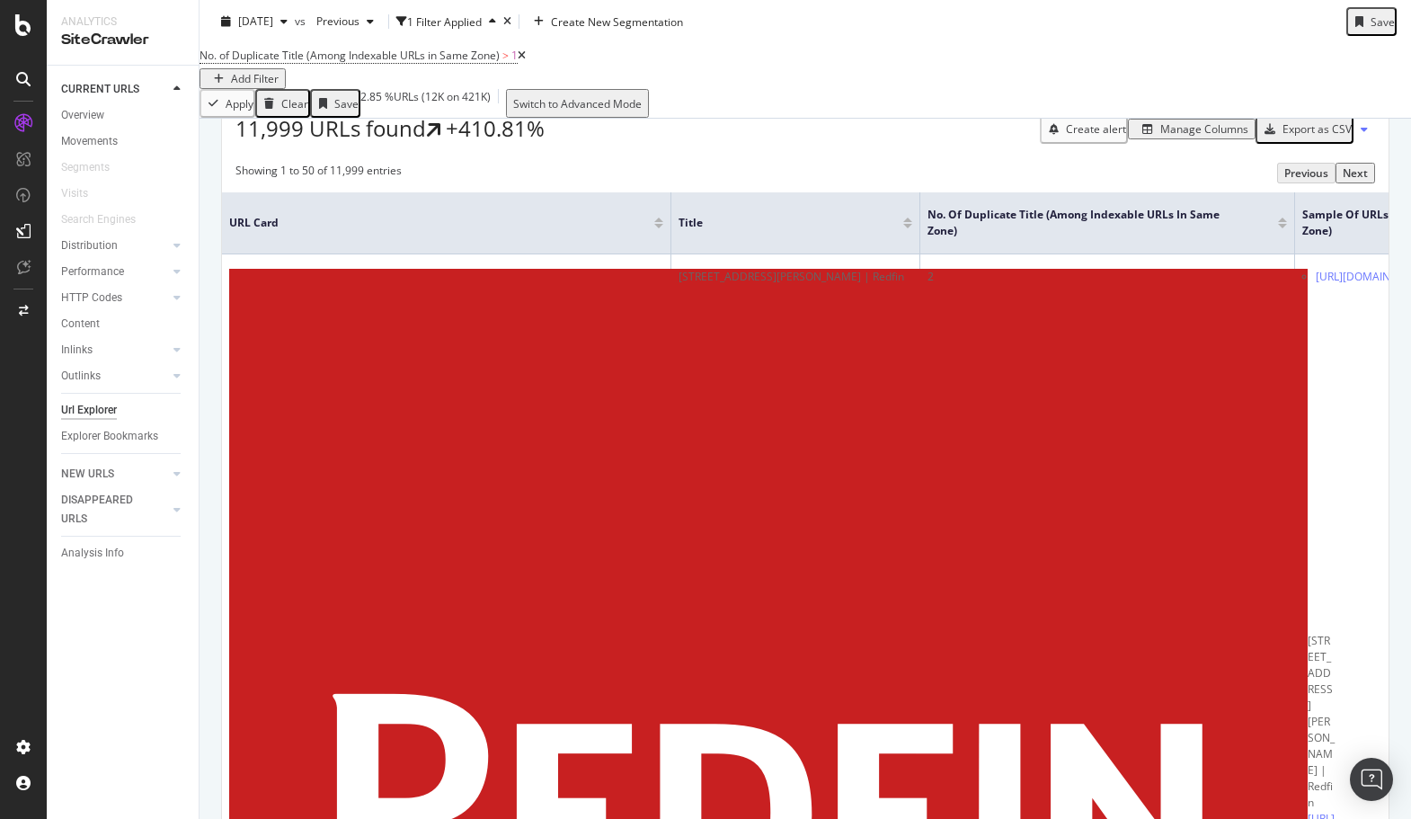
scroll to position [322, 0]
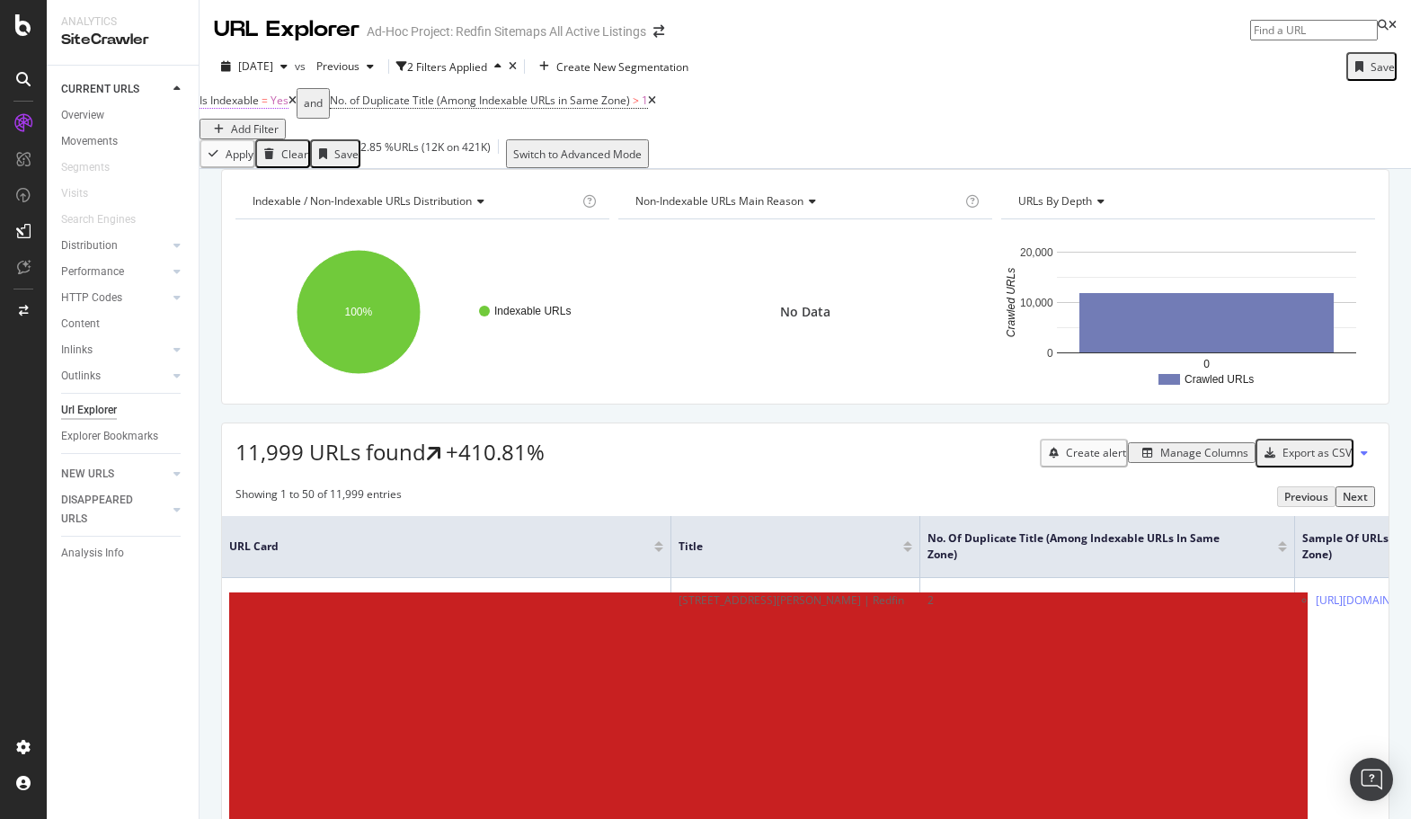
click at [259, 108] on span "Is Indexable" at bounding box center [228, 100] width 59 height 15
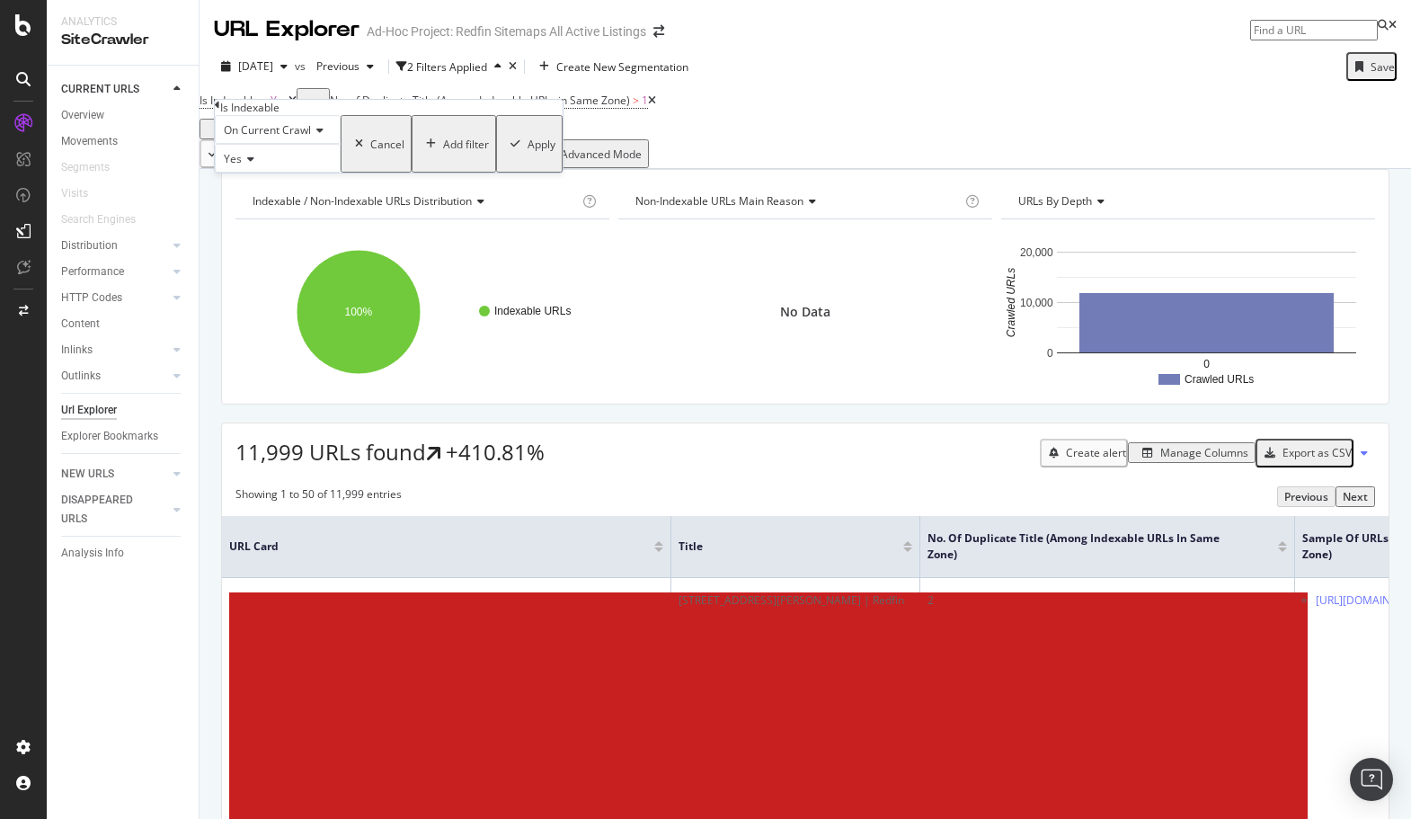
click at [253, 164] on icon at bounding box center [248, 159] width 13 height 11
click at [235, 208] on span "No" at bounding box center [227, 200] width 14 height 15
click at [527, 152] on div "Apply" at bounding box center [541, 144] width 28 height 15
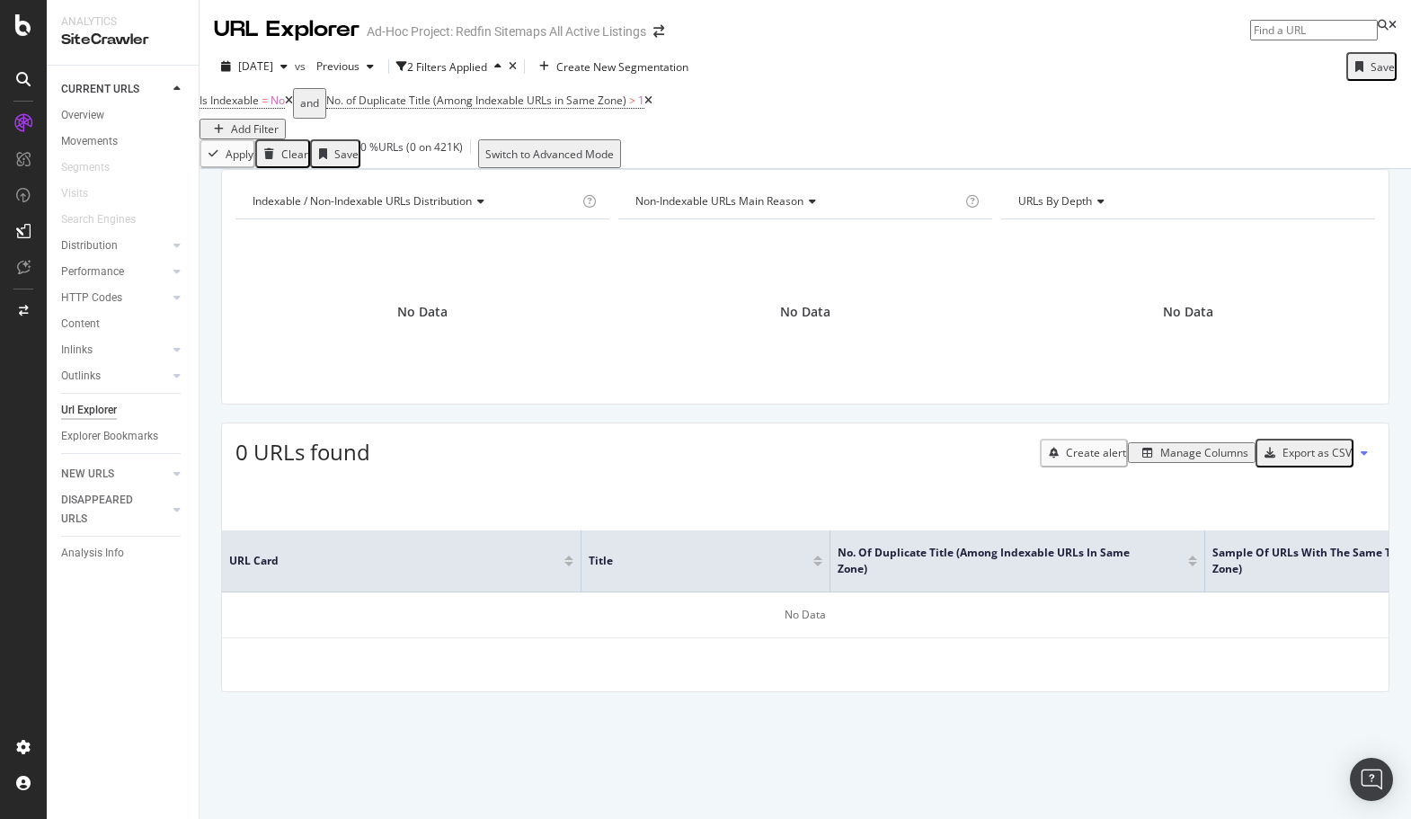
click at [293, 106] on icon at bounding box center [289, 100] width 8 height 11
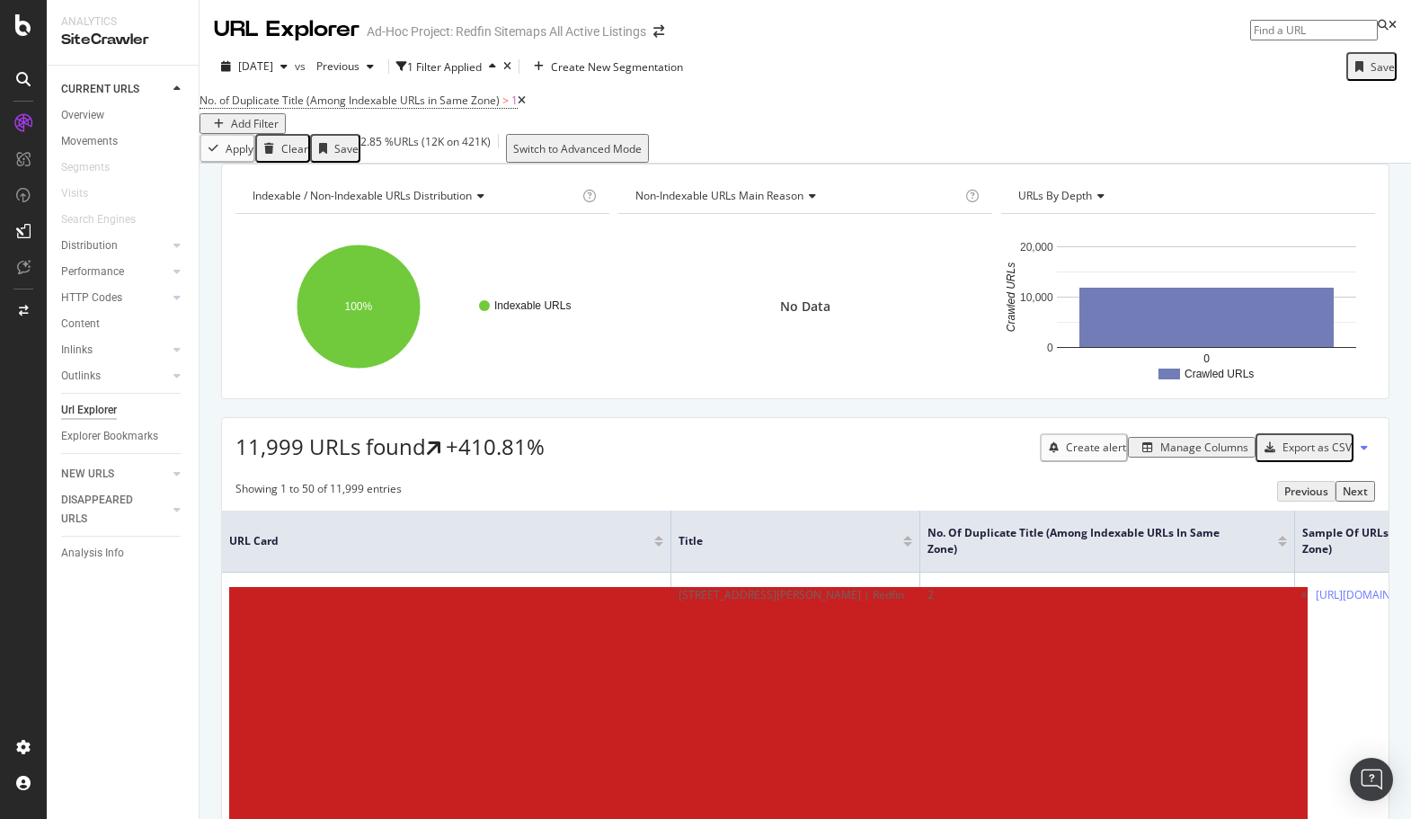
click at [526, 106] on icon at bounding box center [522, 100] width 8 height 11
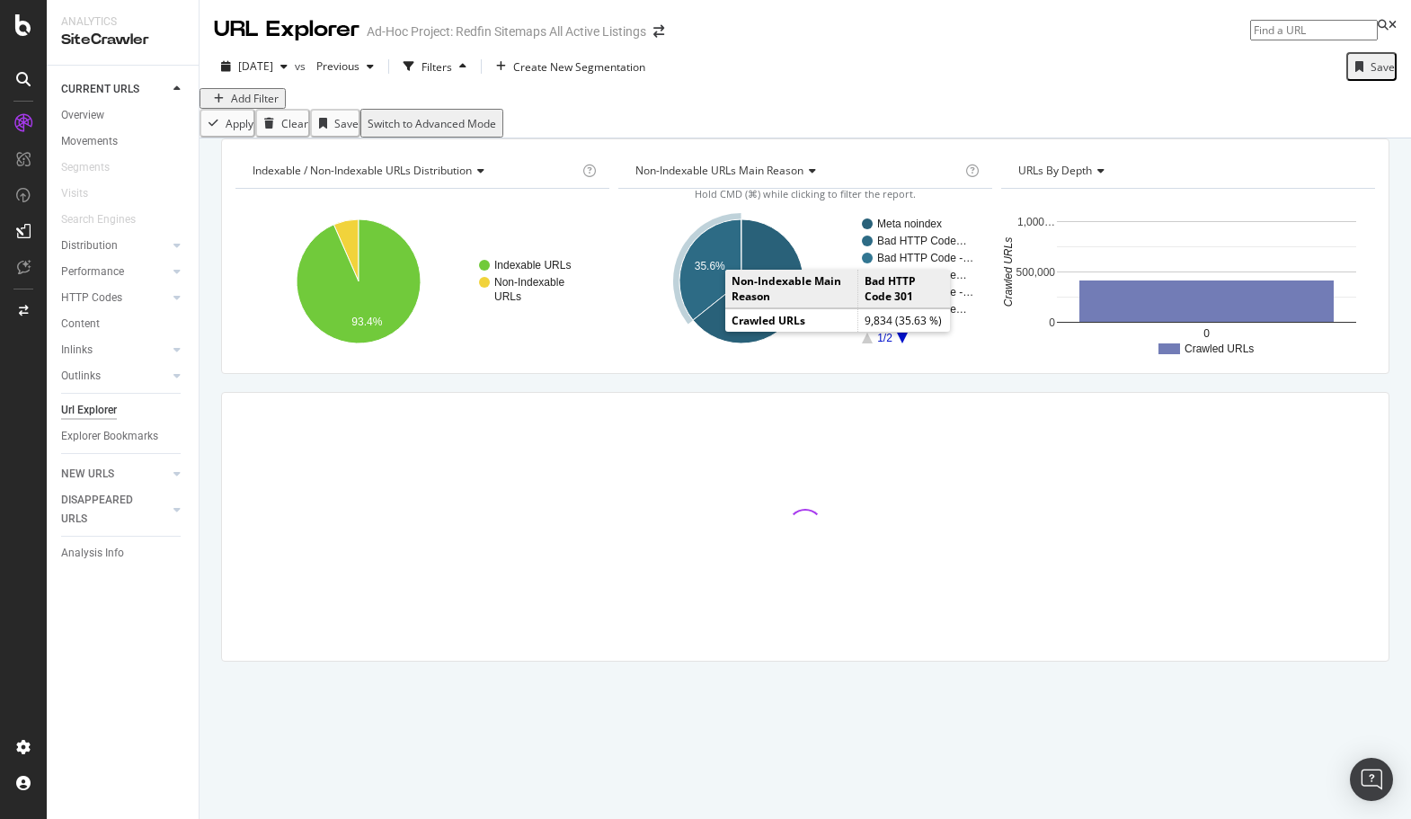
click at [714, 273] on text "35.6%" at bounding box center [710, 267] width 31 height 13
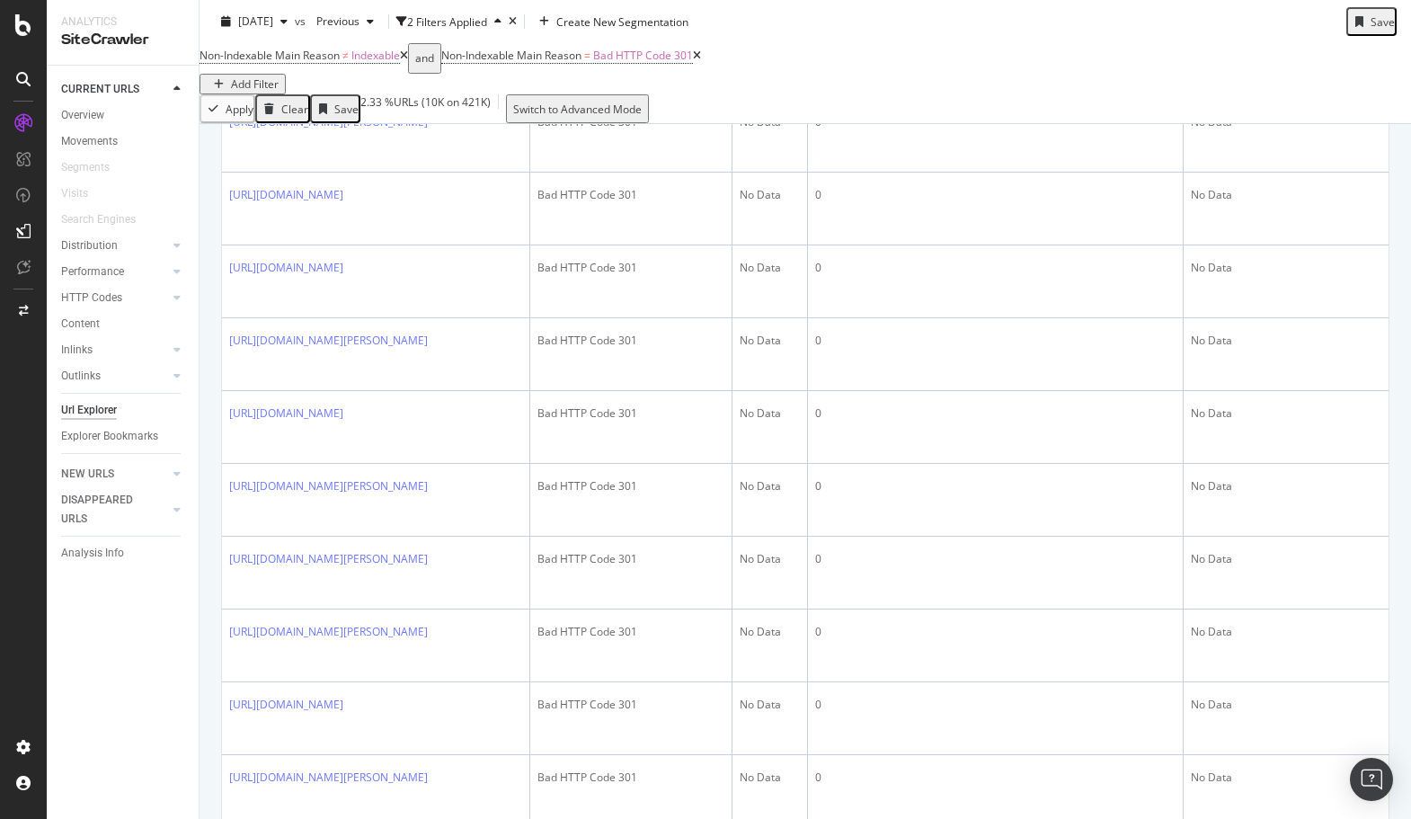
scroll to position [1694, 0]
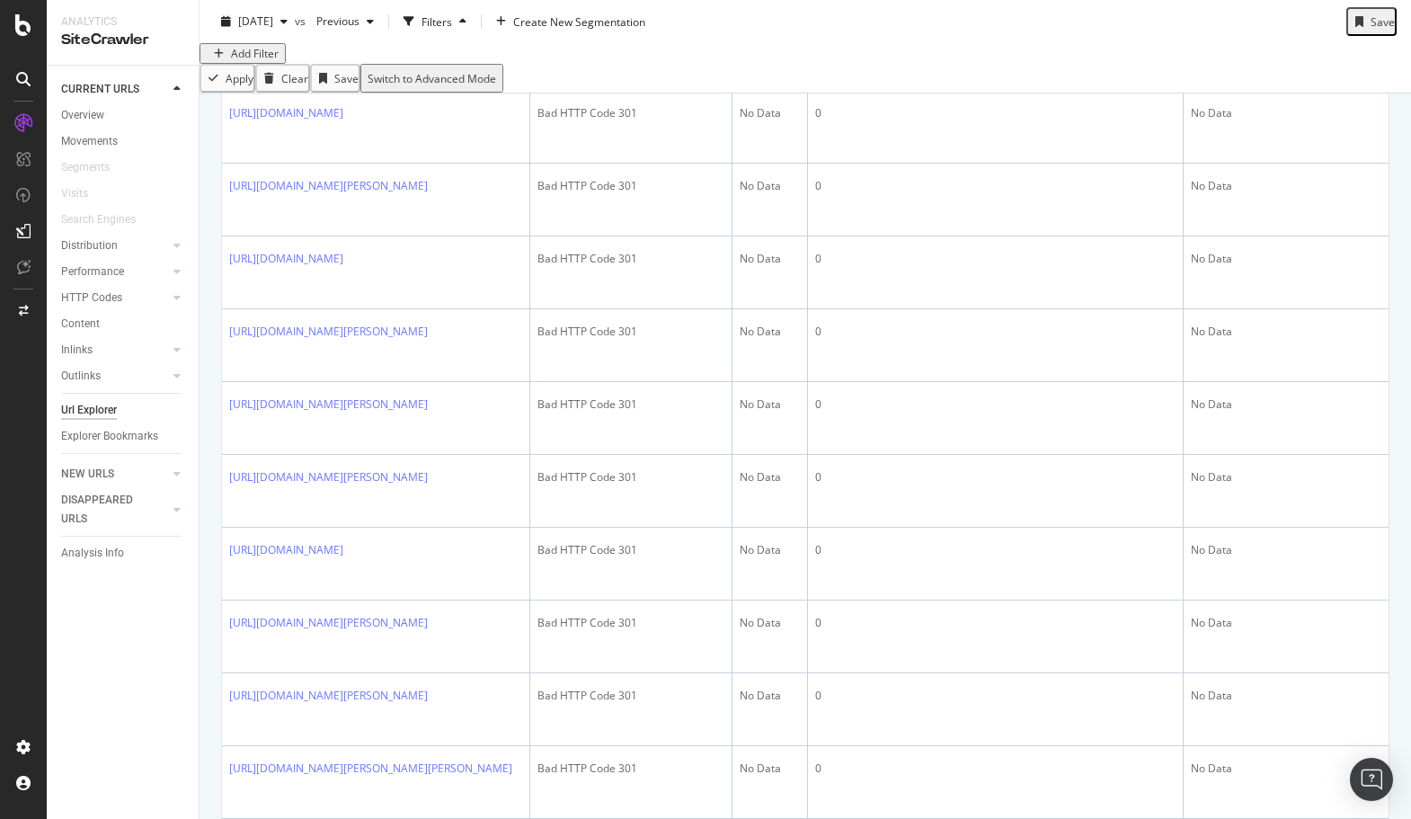
scroll to position [1691, 0]
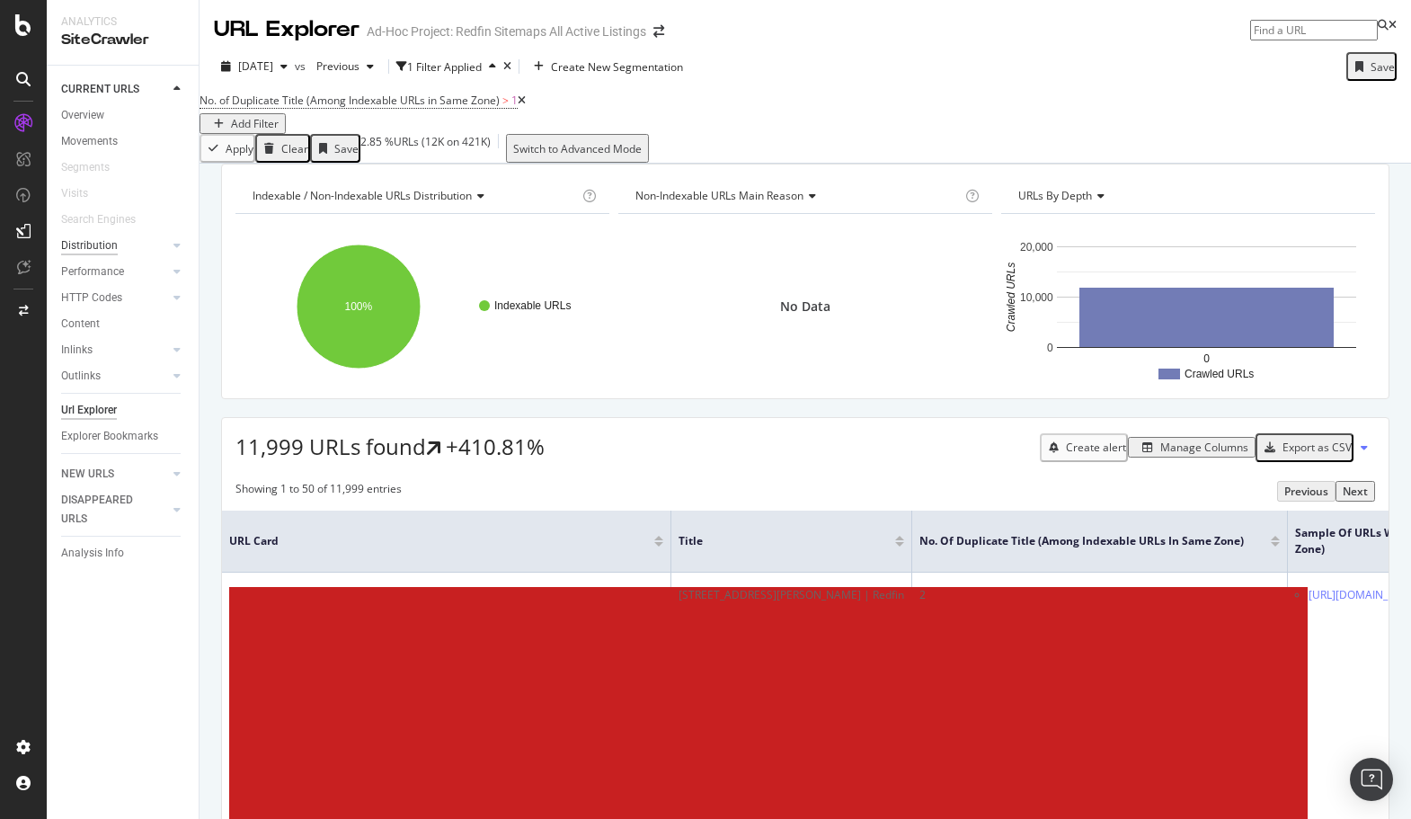
click at [94, 253] on div "Distribution" at bounding box center [89, 245] width 57 height 19
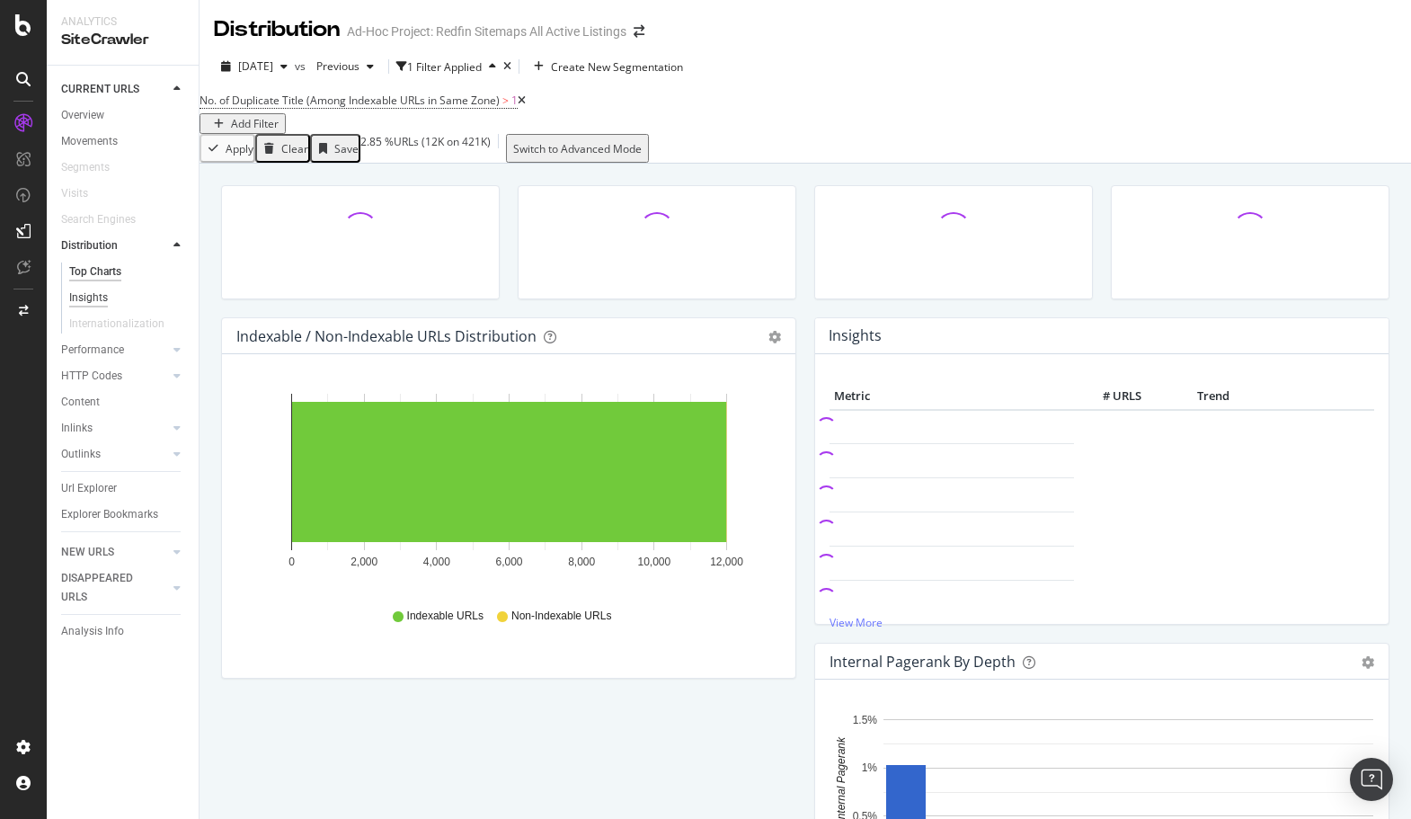
click at [91, 294] on div "Insights" at bounding box center [88, 297] width 39 height 19
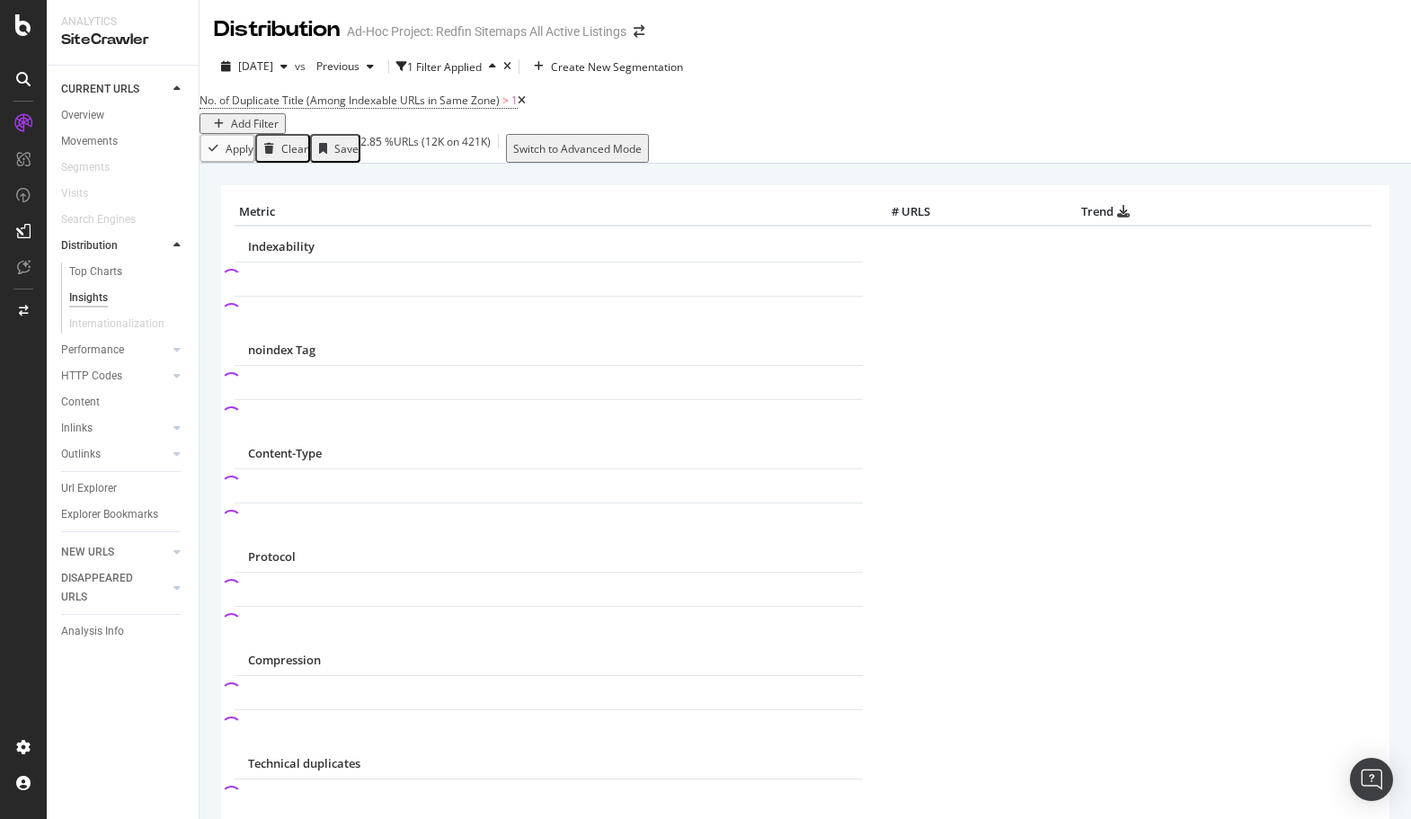
click at [526, 106] on icon at bounding box center [522, 100] width 8 height 11
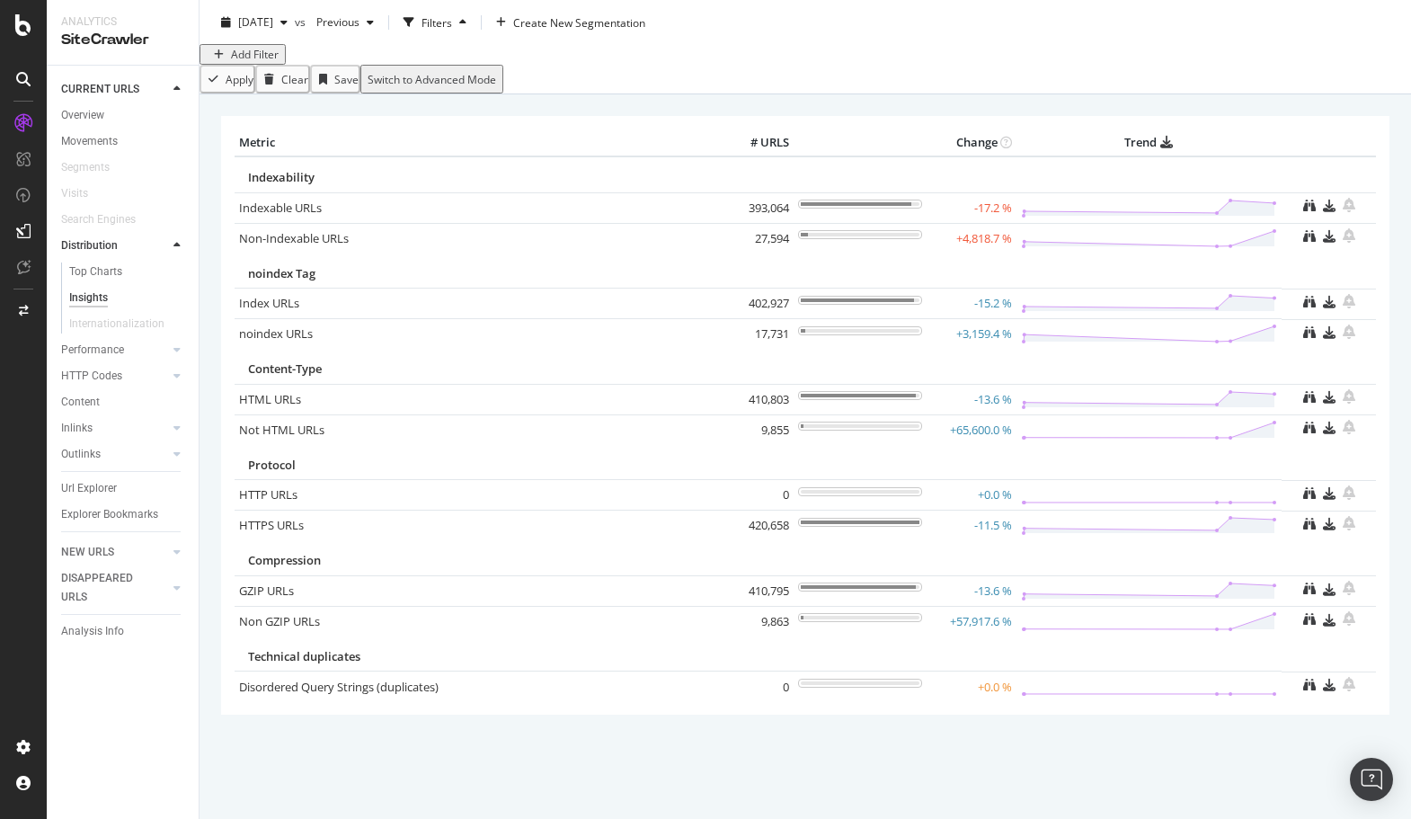
scroll to position [40, 0]
